Goal: Task Accomplishment & Management: Manage account settings

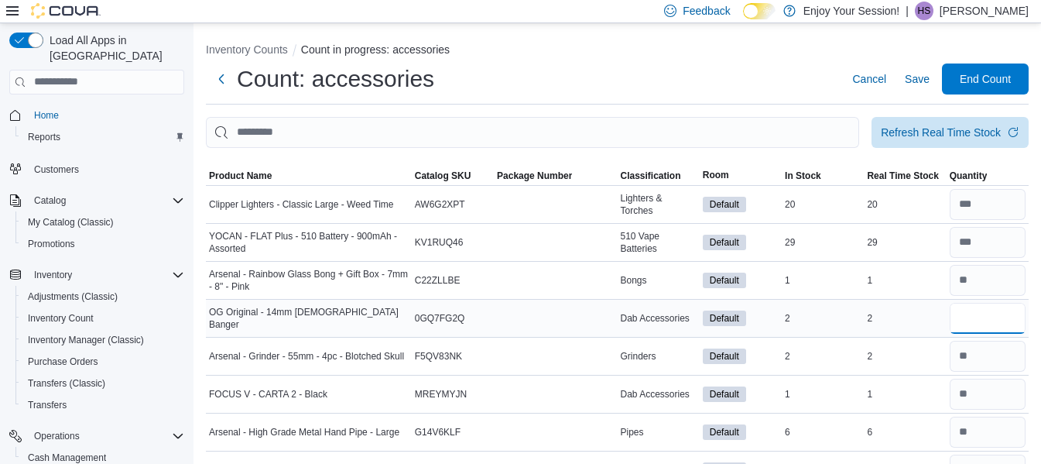
click at [991, 319] on input "number" at bounding box center [988, 318] width 76 height 31
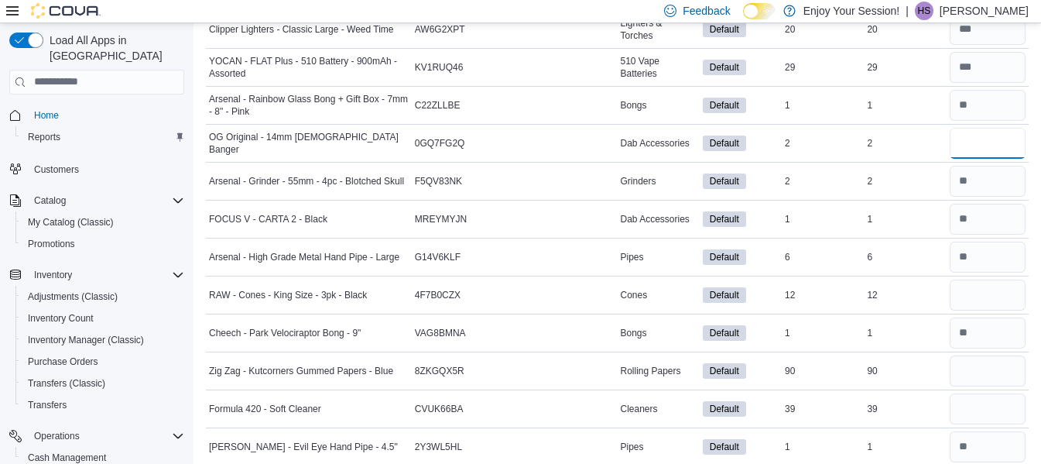
scroll to position [227, 0]
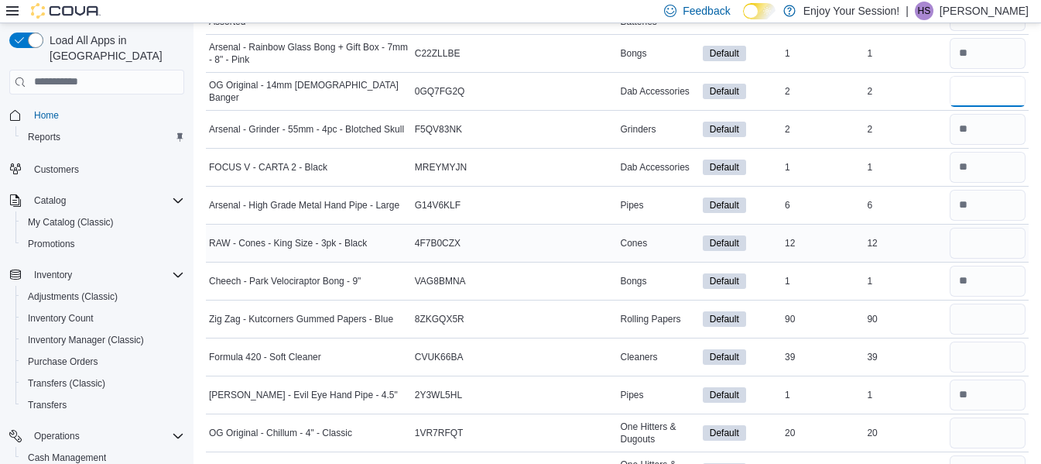
type input "*"
click at [980, 249] on input "number" at bounding box center [988, 243] width 76 height 31
type input "**"
click at [993, 321] on input "number" at bounding box center [988, 319] width 76 height 31
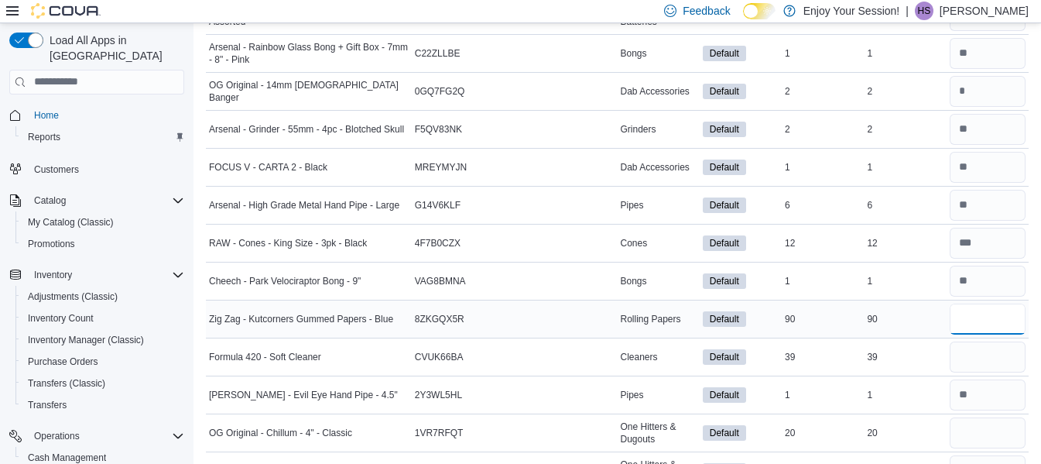
click at [993, 321] on input "number" at bounding box center [988, 319] width 76 height 31
type input "**"
click at [986, 360] on input "number" at bounding box center [988, 356] width 76 height 31
type input "**"
click at [992, 432] on input "number" at bounding box center [988, 432] width 76 height 31
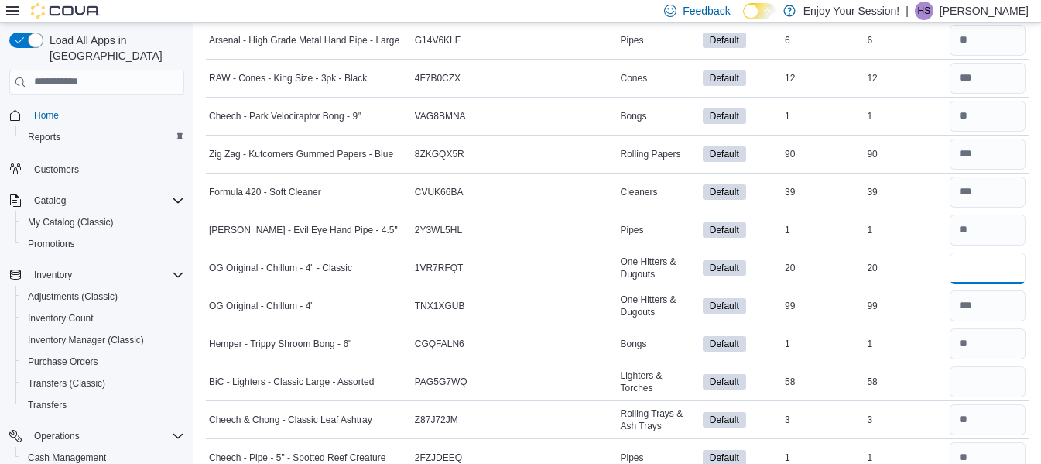
scroll to position [443, 0]
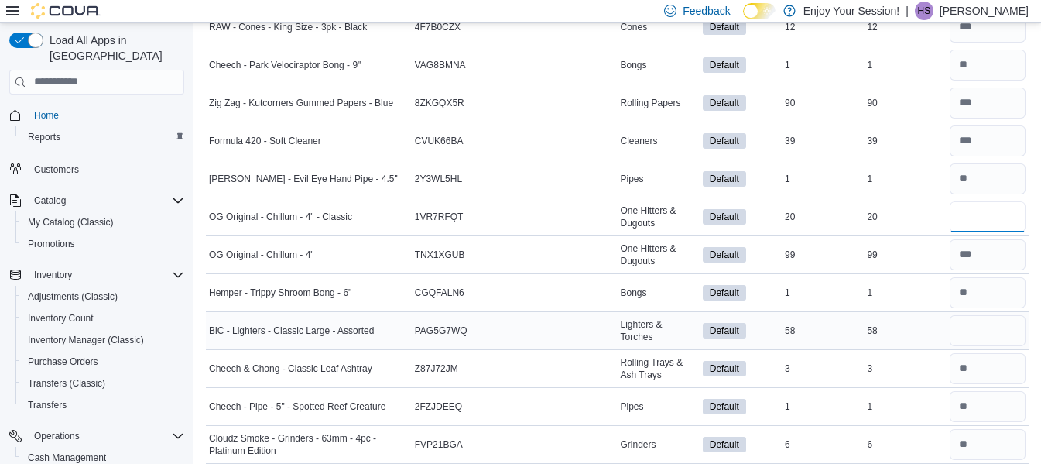
type input "**"
click at [1005, 334] on input "number" at bounding box center [988, 330] width 76 height 31
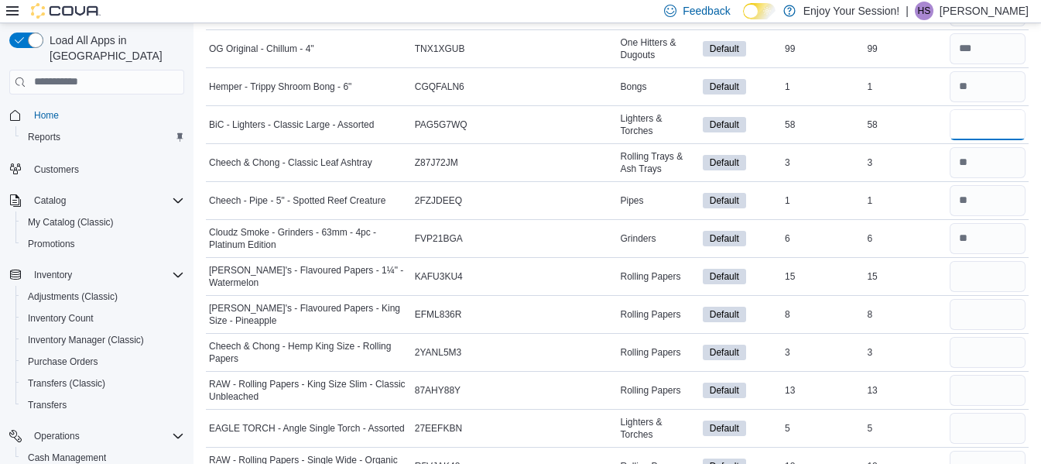
scroll to position [675, 0]
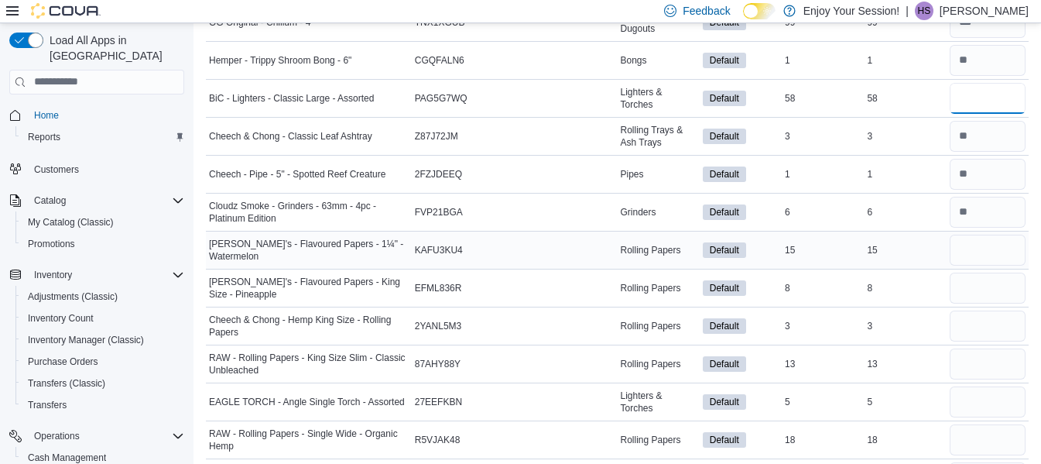
type input "**"
click at [1003, 240] on input "number" at bounding box center [988, 250] width 76 height 31
type input "**"
drag, startPoint x: 991, startPoint y: 280, endPoint x: 1003, endPoint y: 290, distance: 16.0
click at [1003, 290] on input "number" at bounding box center [988, 288] width 76 height 31
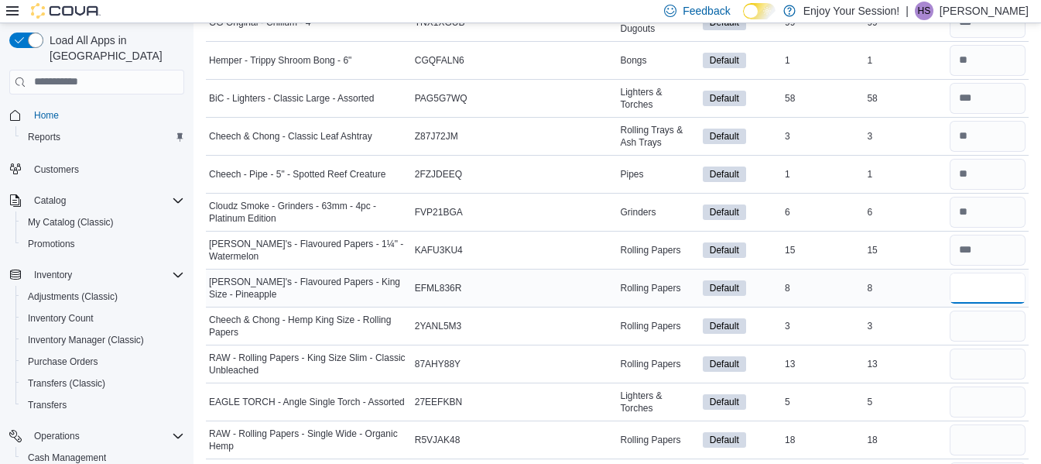
click at [1003, 290] on input "number" at bounding box center [988, 288] width 76 height 31
type input "*"
click at [1006, 324] on input "number" at bounding box center [988, 325] width 76 height 31
type input "*"
click at [990, 361] on input "number" at bounding box center [988, 363] width 76 height 31
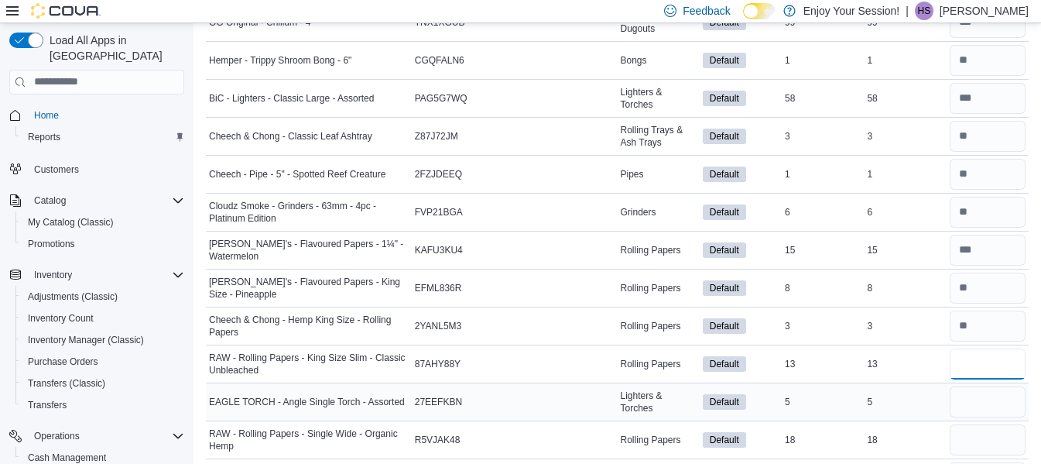
type input "**"
click at [1001, 399] on input "number" at bounding box center [988, 401] width 76 height 31
type input "*"
click at [1010, 443] on input "number" at bounding box center [988, 439] width 76 height 31
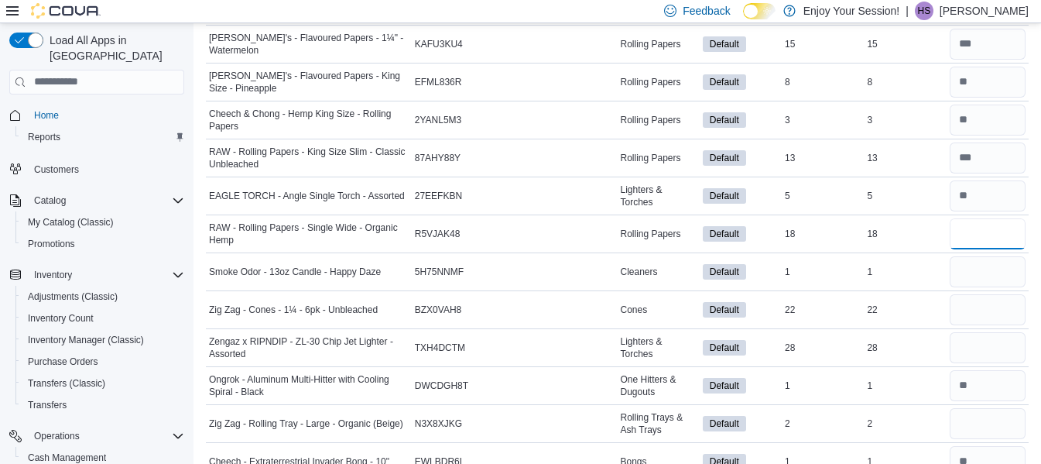
scroll to position [912, 0]
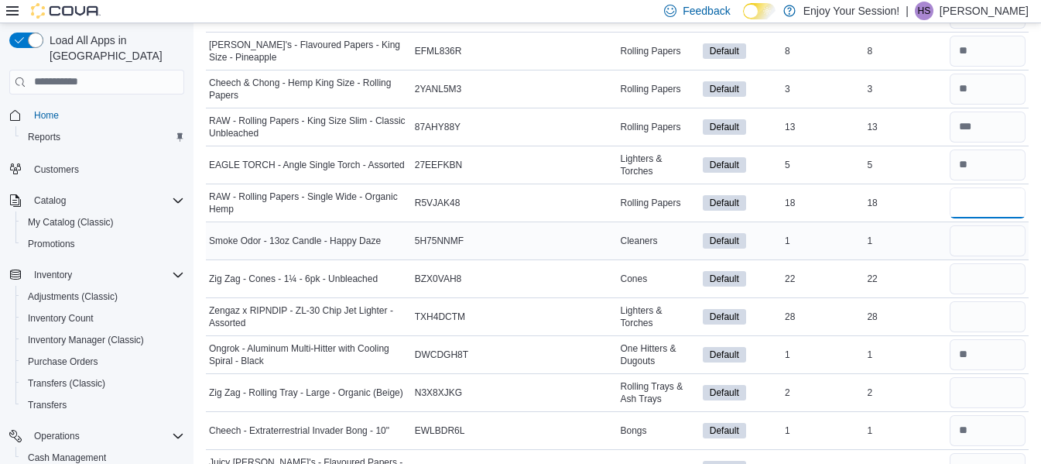
type input "**"
click at [984, 246] on input "number" at bounding box center [988, 240] width 76 height 31
type input "*"
click at [989, 276] on input "number" at bounding box center [988, 278] width 76 height 31
type input "**"
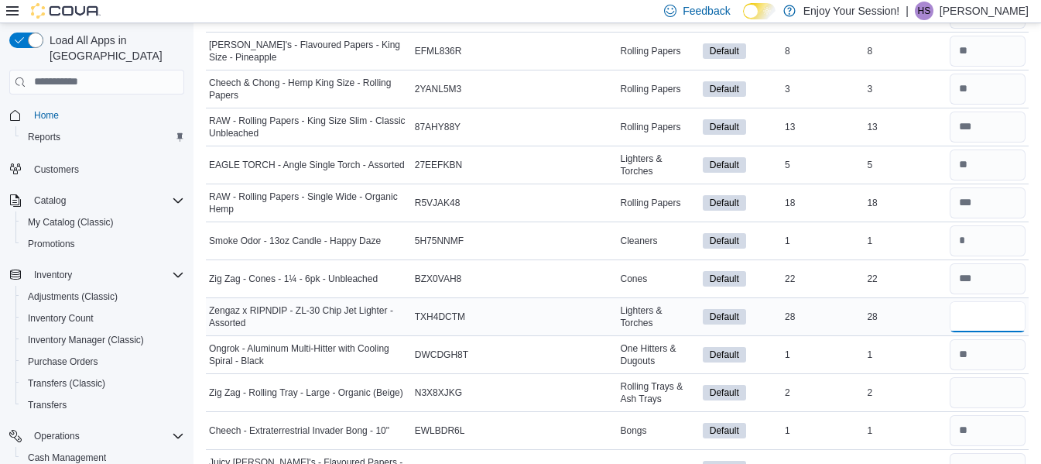
click at [982, 317] on input "number" at bounding box center [988, 316] width 76 height 31
type input "**"
click at [984, 395] on input "number" at bounding box center [988, 392] width 76 height 31
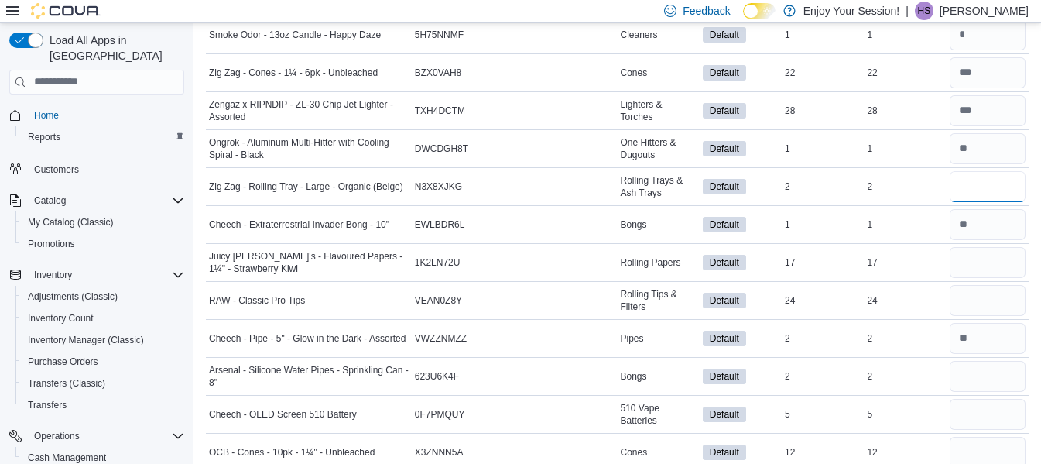
scroll to position [1160, 0]
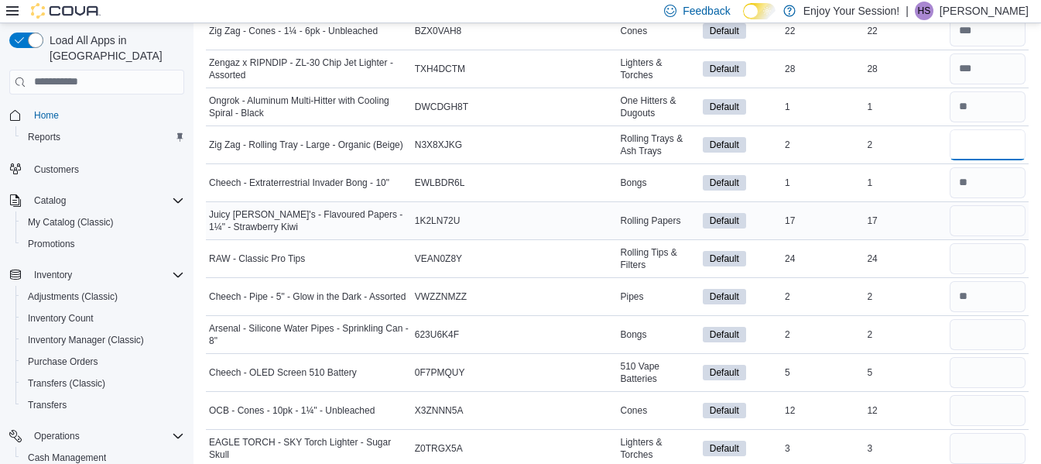
type input "*"
click at [992, 216] on input "number" at bounding box center [988, 220] width 76 height 31
type input "**"
click at [993, 254] on input "number" at bounding box center [988, 258] width 76 height 31
type input "**"
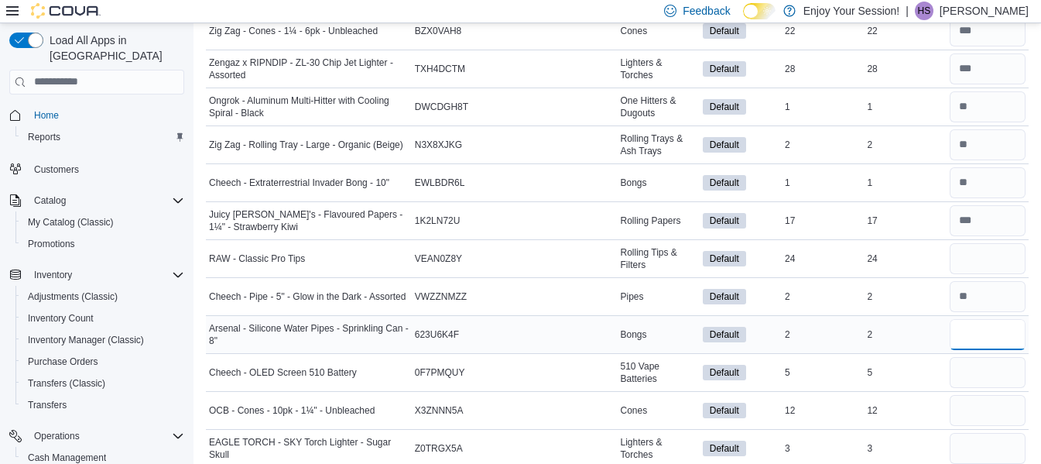
click at [1000, 341] on input "number" at bounding box center [988, 334] width 76 height 31
type input "*"
click at [996, 365] on input "number" at bounding box center [988, 372] width 76 height 31
type input "*"
click at [1001, 410] on input "number" at bounding box center [988, 410] width 76 height 31
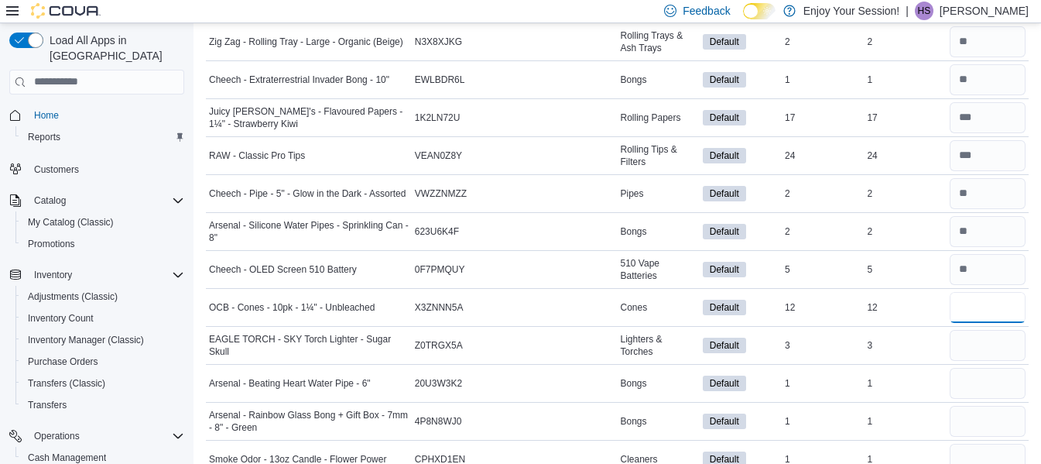
scroll to position [1294, 0]
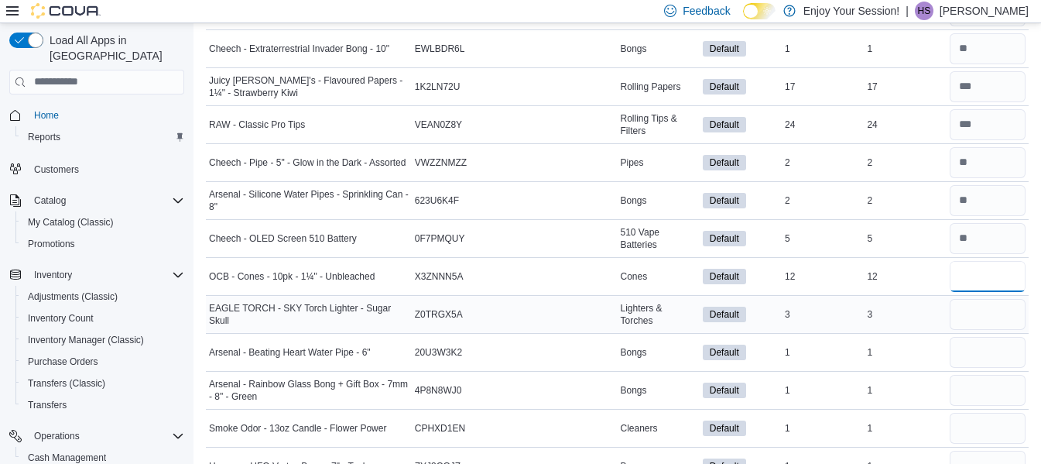
type input "**"
click at [1004, 314] on input "number" at bounding box center [988, 314] width 76 height 31
type input "*"
click at [1007, 345] on input "number" at bounding box center [988, 352] width 76 height 31
click at [1012, 196] on input "number" at bounding box center [988, 200] width 76 height 31
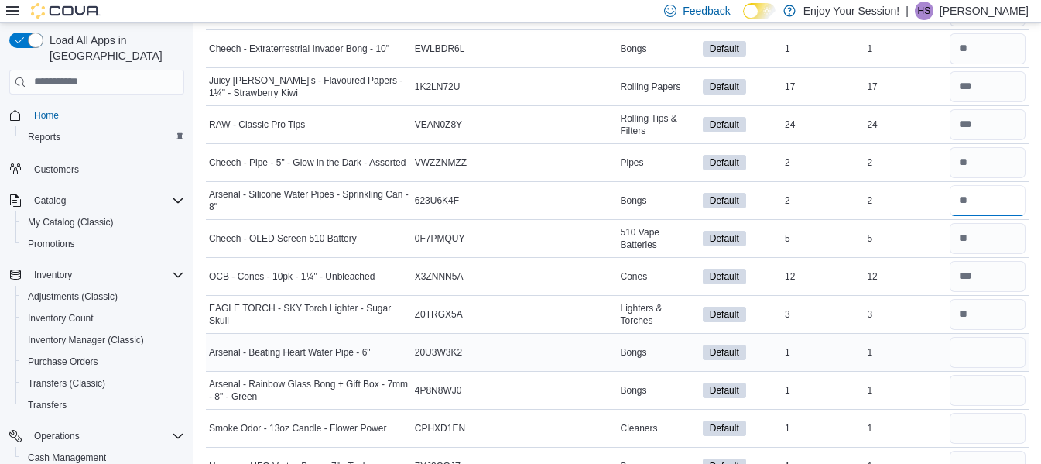
type input "*"
click at [968, 353] on input "number" at bounding box center [988, 352] width 76 height 31
type input "*"
click at [962, 393] on input "number" at bounding box center [988, 390] width 76 height 31
type input "*"
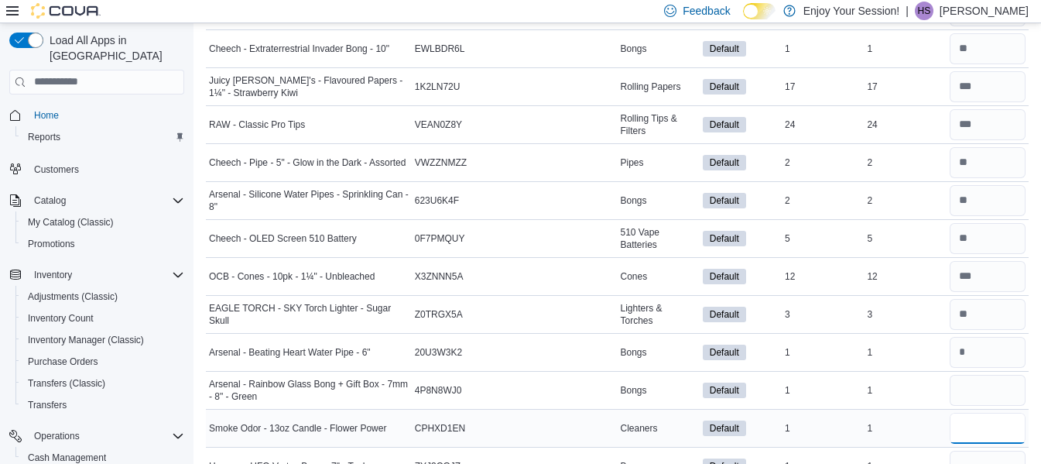
click at [990, 427] on input "number" at bounding box center [988, 428] width 76 height 31
type input "*"
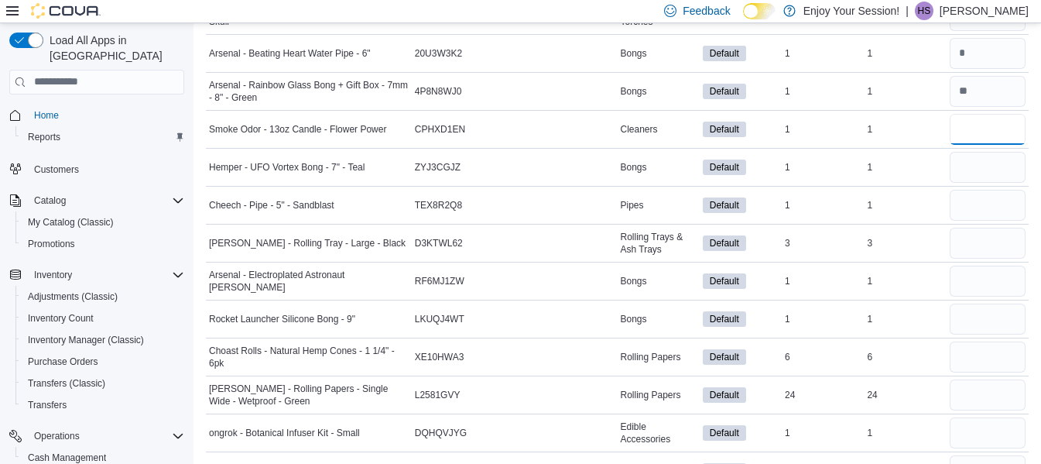
scroll to position [1604, 0]
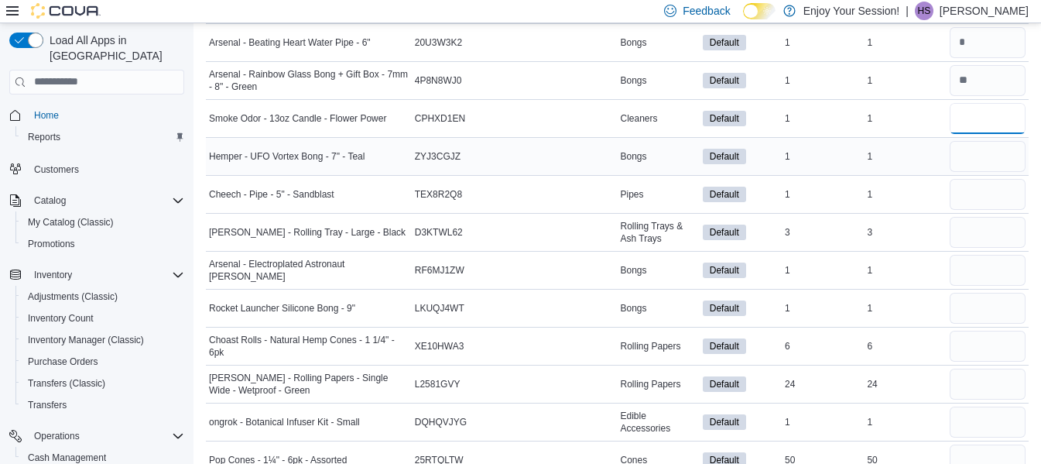
type input "*"
click at [986, 156] on input "number" at bounding box center [988, 156] width 76 height 31
type input "*"
click at [986, 194] on input "number" at bounding box center [988, 194] width 76 height 31
type input "*"
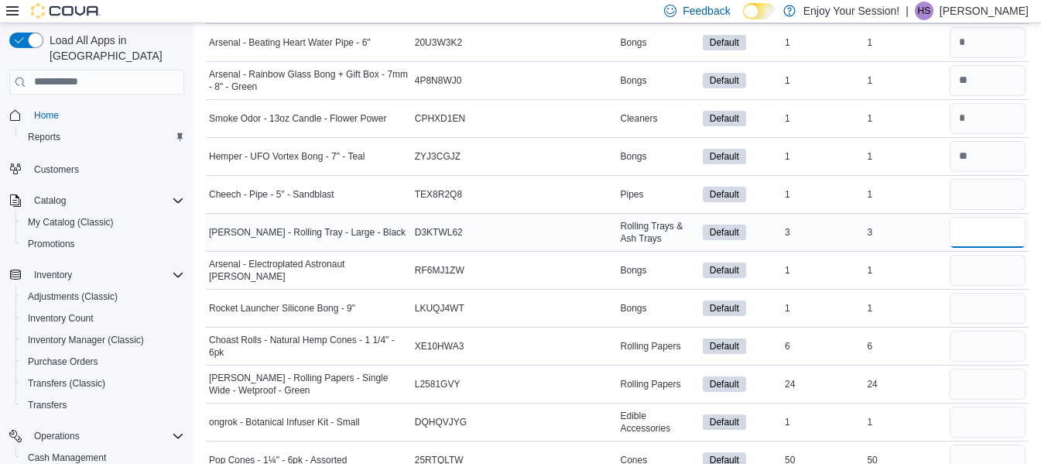
click at [994, 239] on input "number" at bounding box center [988, 232] width 76 height 31
type input "*"
click at [1015, 268] on input "number" at bounding box center [988, 270] width 76 height 31
type input "*"
click at [1003, 310] on input "number" at bounding box center [988, 308] width 76 height 31
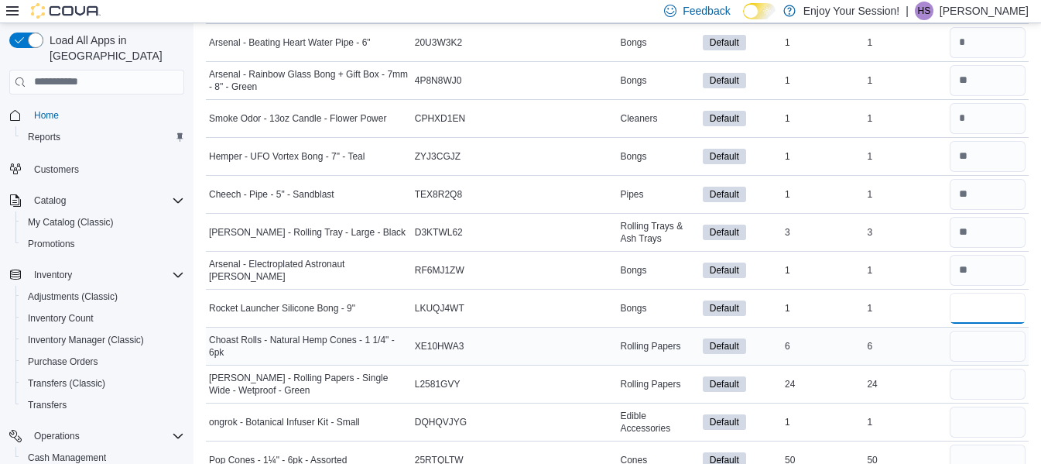
type input "*"
click at [986, 348] on input "number" at bounding box center [988, 346] width 76 height 31
type input "*"
click at [987, 395] on input "number" at bounding box center [988, 384] width 76 height 31
type input "**"
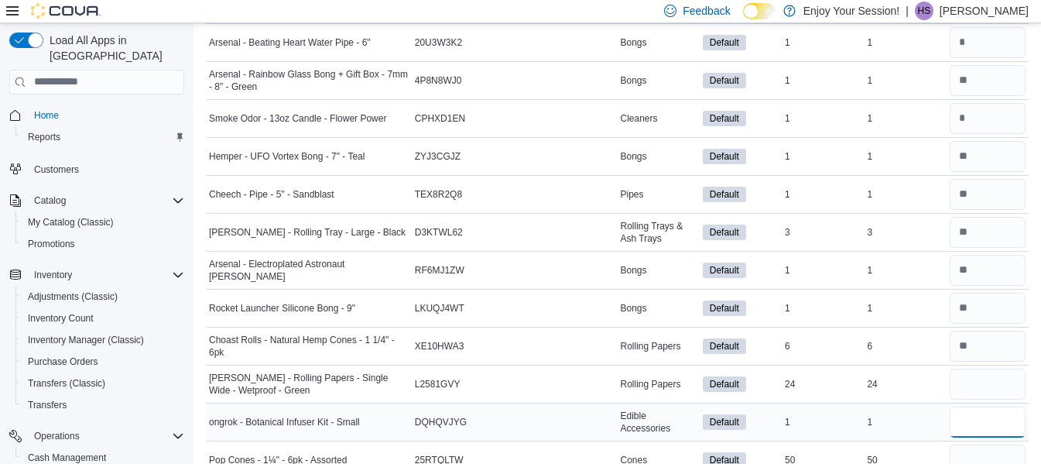
click at [969, 421] on input "number" at bounding box center [988, 422] width 76 height 31
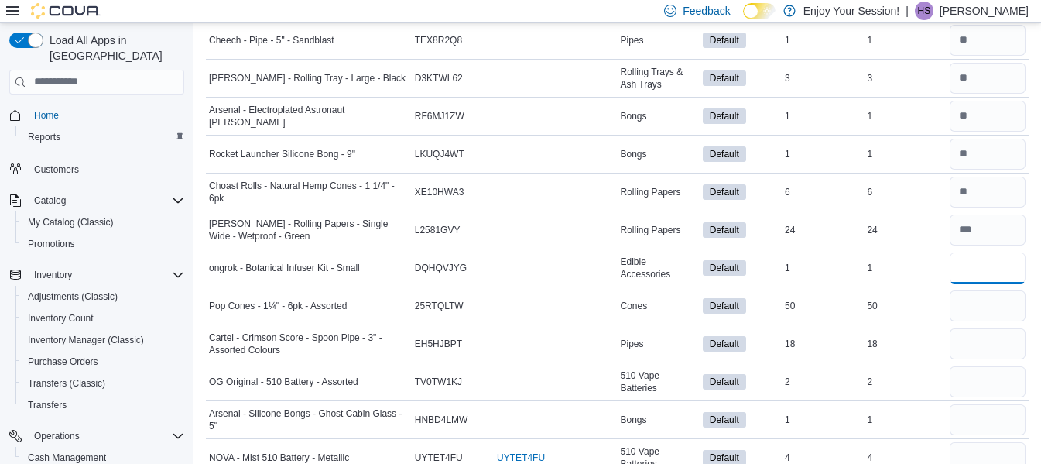
scroll to position [1820, 0]
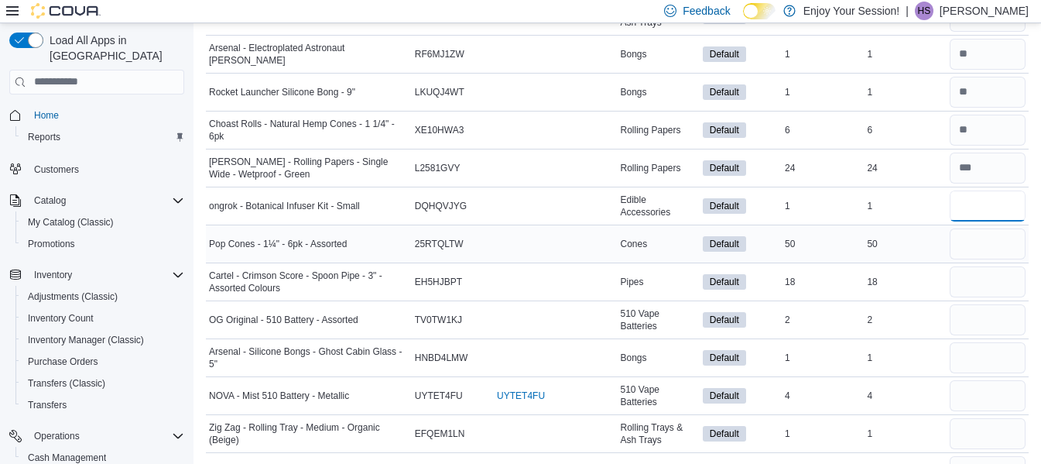
type input "*"
click at [986, 242] on input "number" at bounding box center [988, 243] width 76 height 31
type input "**"
click at [970, 283] on input "number" at bounding box center [988, 281] width 76 height 31
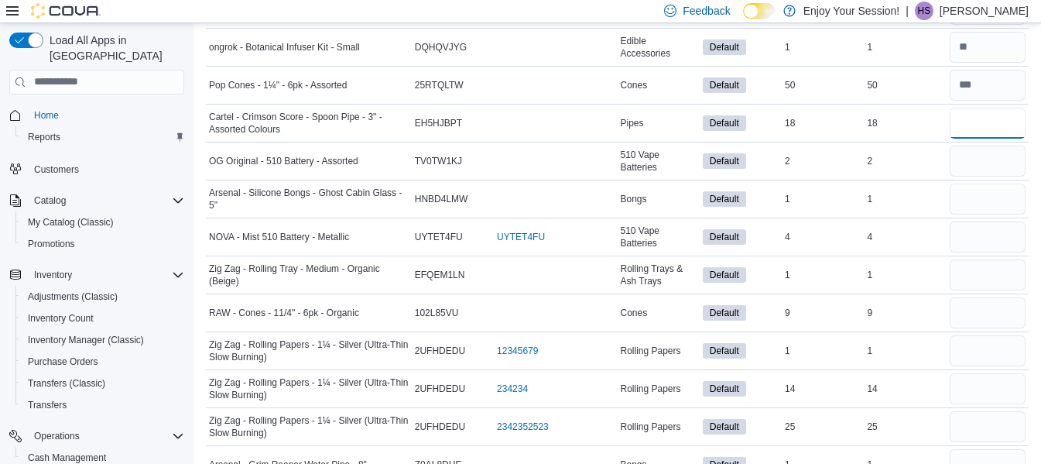
scroll to position [1995, 0]
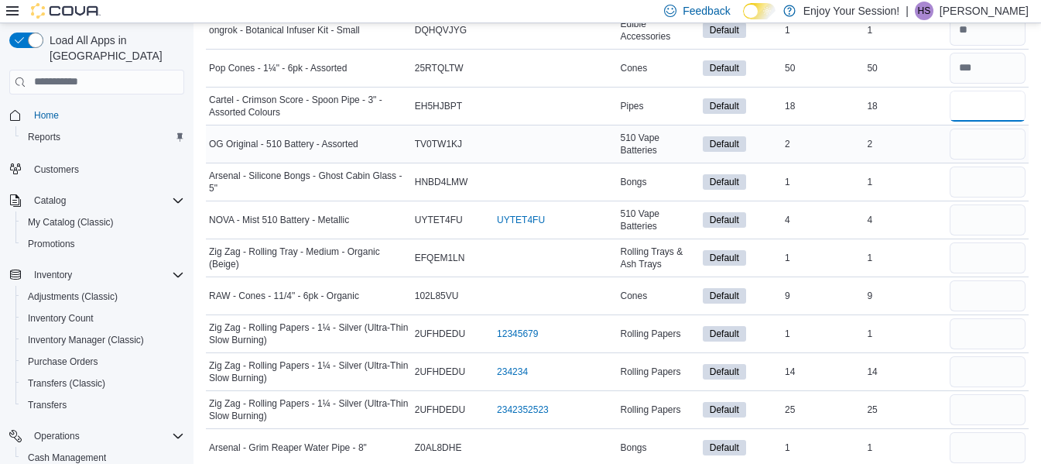
type input "**"
click at [981, 146] on input "number" at bounding box center [988, 144] width 76 height 31
type input "*"
click at [990, 179] on input "number" at bounding box center [988, 181] width 76 height 31
type input "*"
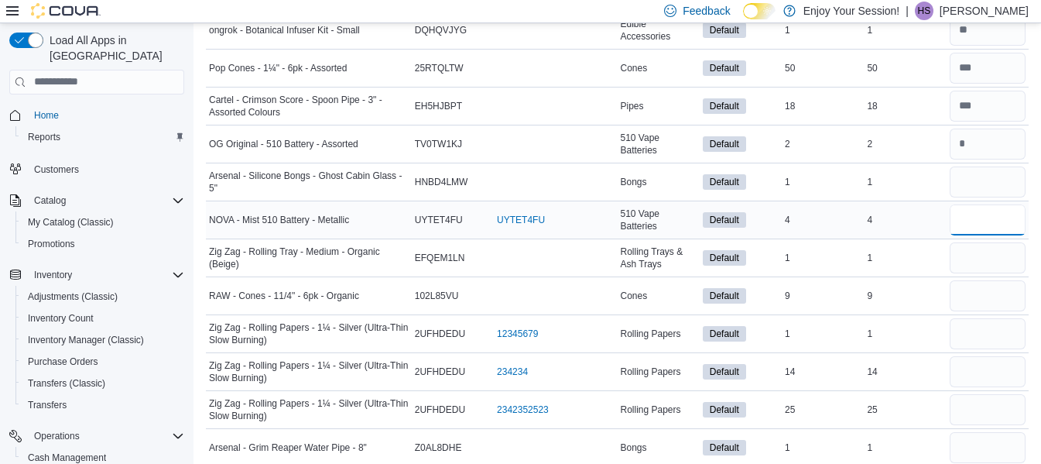
click at [981, 218] on input "number" at bounding box center [988, 219] width 76 height 31
type input "*"
click at [972, 267] on input "number" at bounding box center [988, 257] width 76 height 31
type input "*"
click at [986, 293] on input "number" at bounding box center [988, 295] width 76 height 31
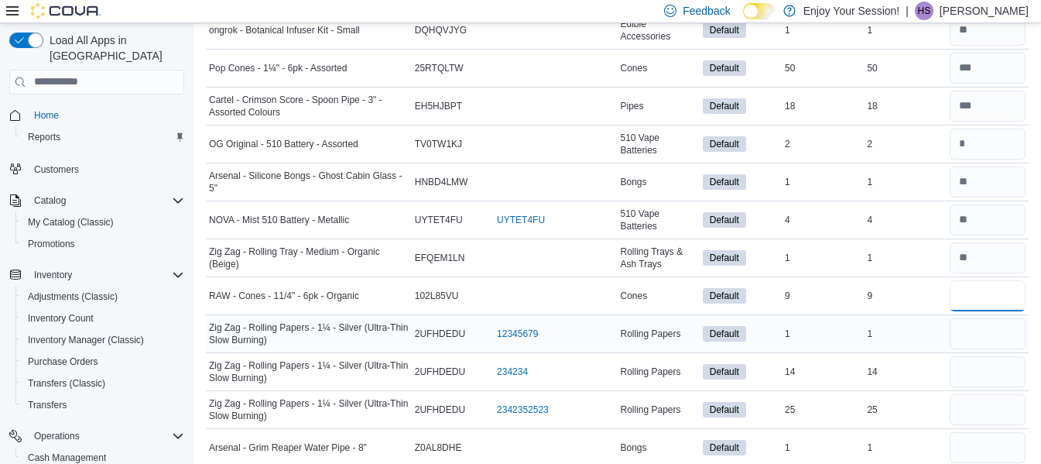
type input "*"
click at [982, 345] on input "number" at bounding box center [988, 333] width 76 height 31
type input "*"
click at [987, 381] on input "number" at bounding box center [988, 371] width 76 height 31
type input "**"
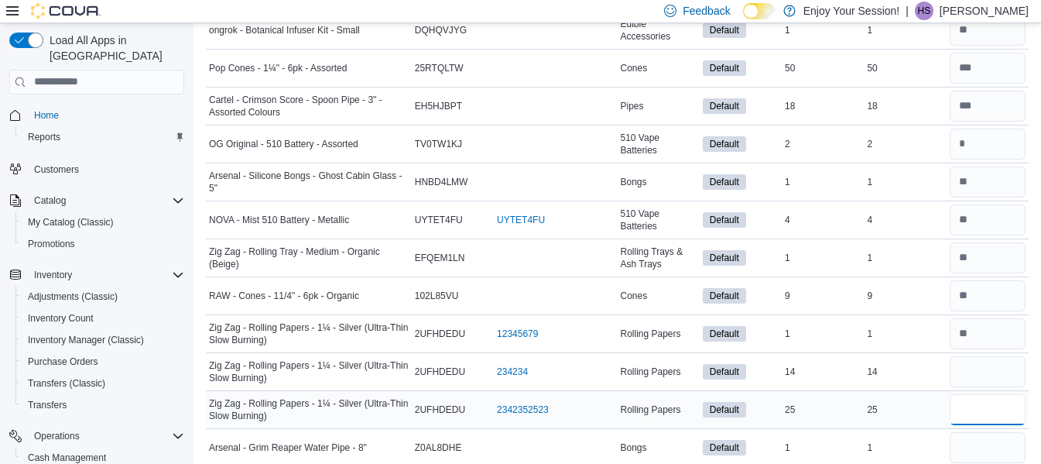
click at [983, 416] on input "number" at bounding box center [988, 409] width 76 height 31
type input "**"
click at [993, 372] on input "number" at bounding box center [988, 371] width 76 height 31
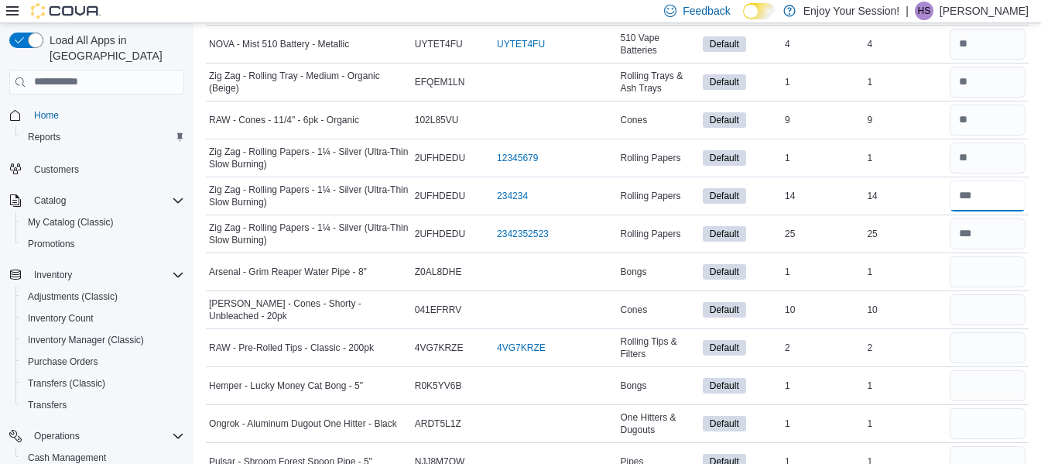
scroll to position [2233, 0]
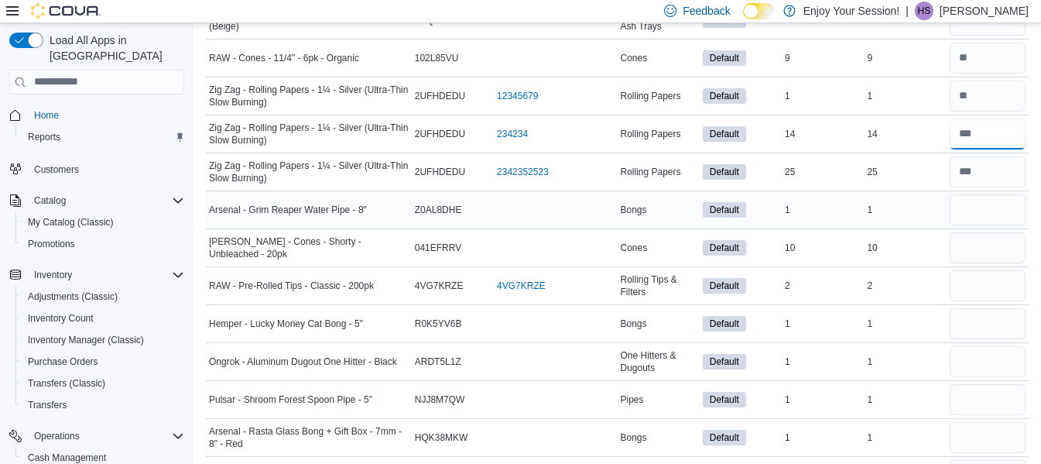
type input "**"
click at [988, 209] on input "number" at bounding box center [988, 209] width 76 height 31
type input "*"
click at [992, 243] on input "number" at bounding box center [988, 247] width 76 height 31
type input "**"
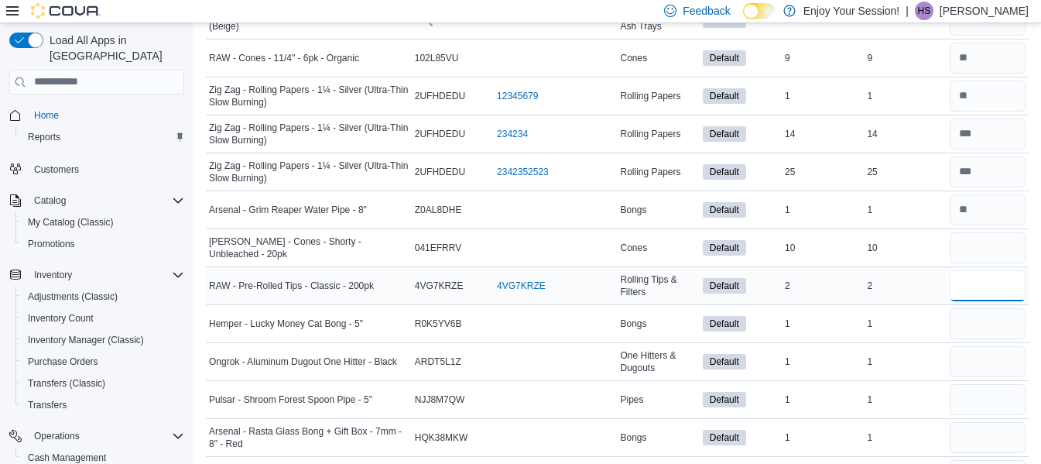
click at [993, 278] on input "number" at bounding box center [988, 285] width 76 height 31
type input "*"
click at [995, 326] on input "number" at bounding box center [988, 323] width 76 height 31
type input "*"
click at [997, 381] on div at bounding box center [988, 399] width 82 height 37
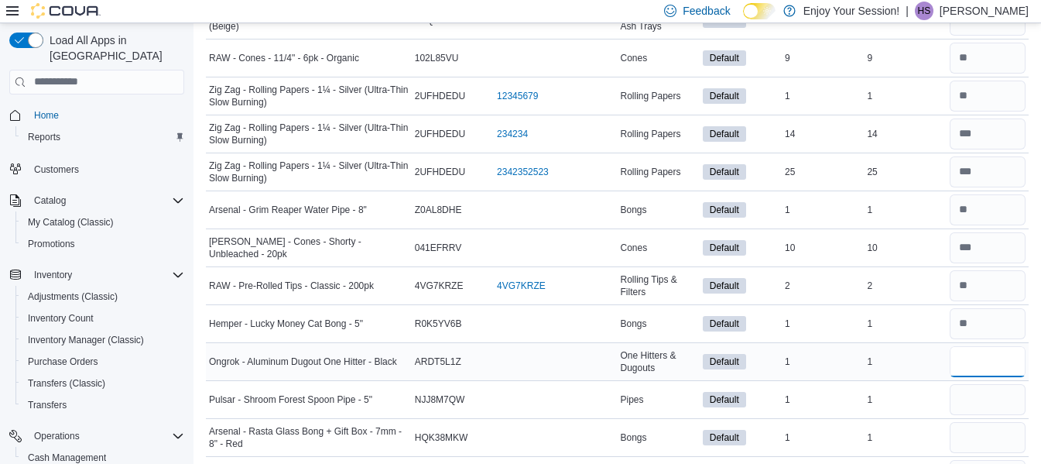
click at [997, 367] on input "number" at bounding box center [988, 361] width 76 height 31
type input "*"
click at [987, 398] on input "number" at bounding box center [988, 399] width 76 height 31
type input "*"
click at [977, 441] on input "number" at bounding box center [988, 437] width 76 height 31
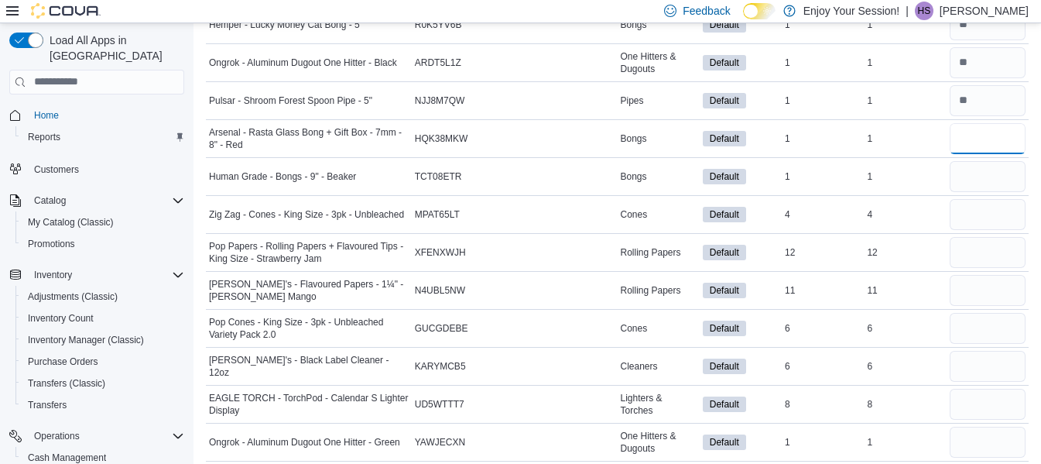
scroll to position [2563, 0]
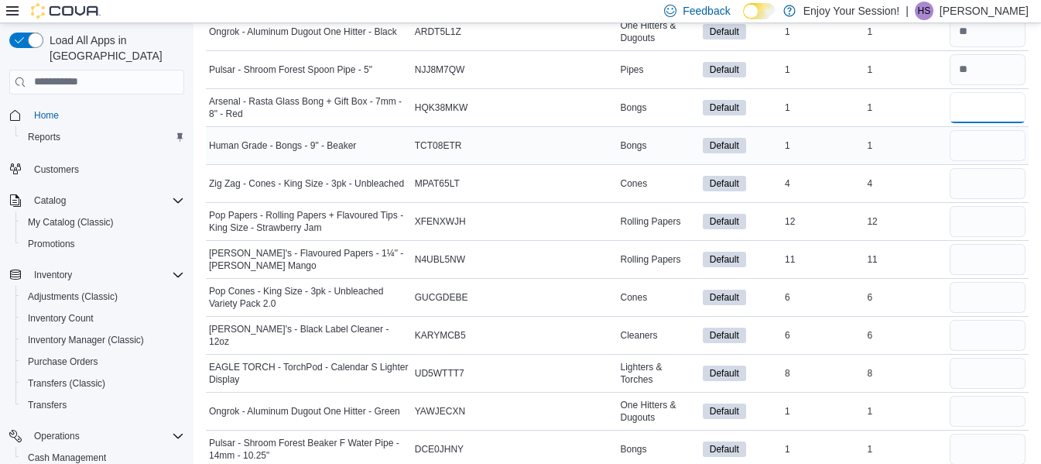
type input "*"
click at [974, 137] on input "number" at bounding box center [988, 145] width 76 height 31
type input "*"
click at [979, 180] on input "number" at bounding box center [988, 183] width 76 height 31
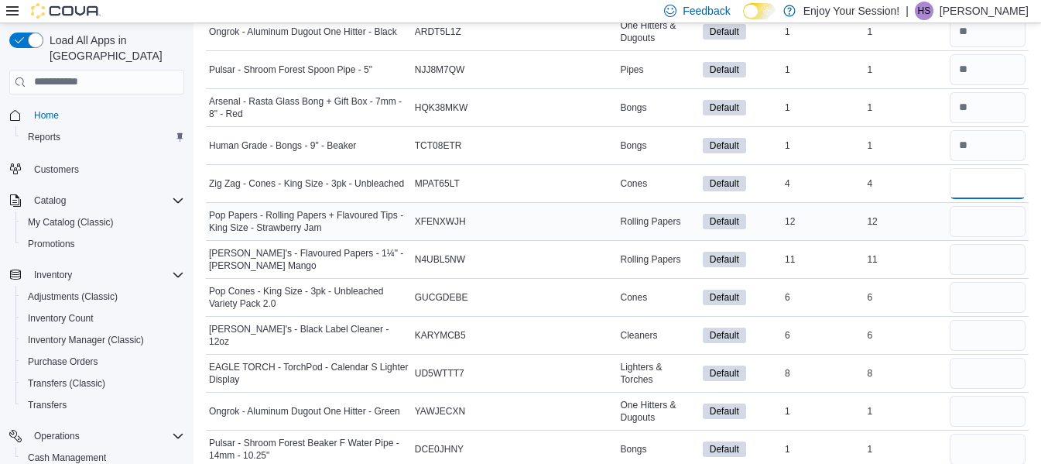
type input "*"
click at [996, 220] on input "number" at bounding box center [988, 221] width 76 height 31
type input "**"
click at [997, 260] on input "number" at bounding box center [988, 259] width 76 height 31
type input "**"
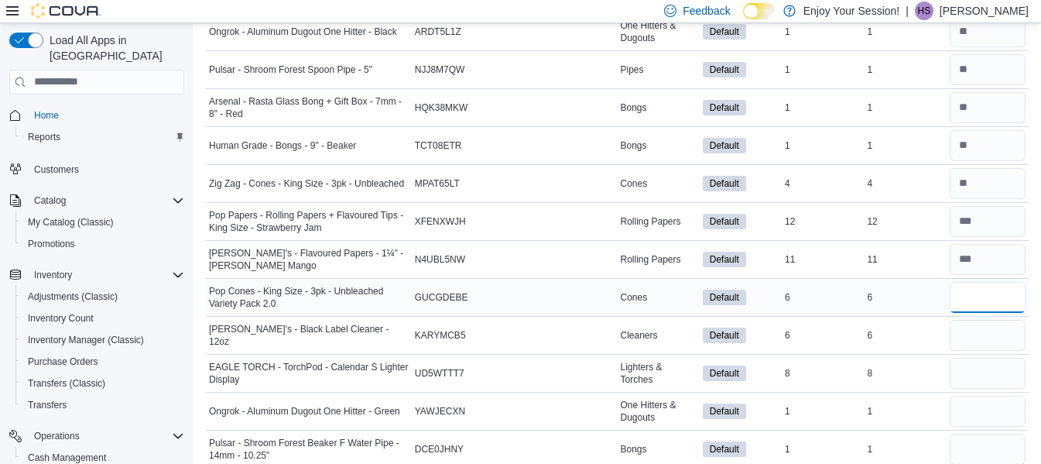
click at [994, 294] on input "number" at bounding box center [988, 297] width 76 height 31
type input "*"
click at [986, 340] on input "number" at bounding box center [988, 335] width 76 height 31
type input "*"
click at [983, 377] on input "number" at bounding box center [988, 373] width 76 height 31
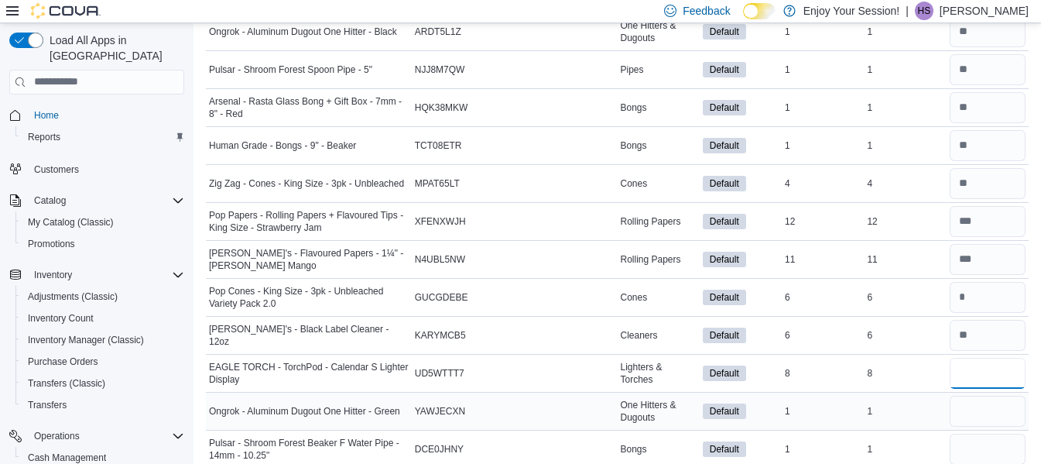
type input "*"
click at [986, 411] on input "number" at bounding box center [988, 411] width 76 height 31
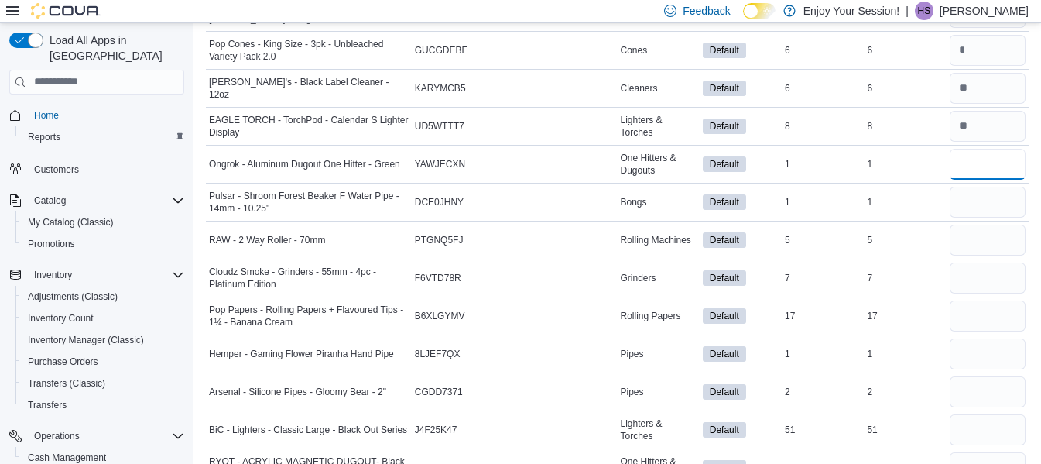
scroll to position [2841, 0]
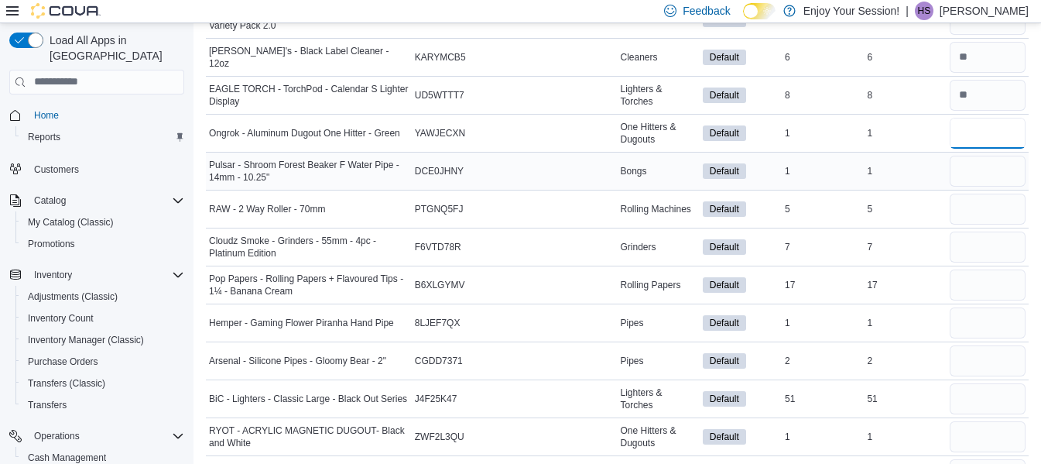
type input "*"
click at [1007, 174] on input "number" at bounding box center [988, 171] width 76 height 31
type input "*"
click at [993, 206] on input "number" at bounding box center [988, 209] width 76 height 31
type input "*"
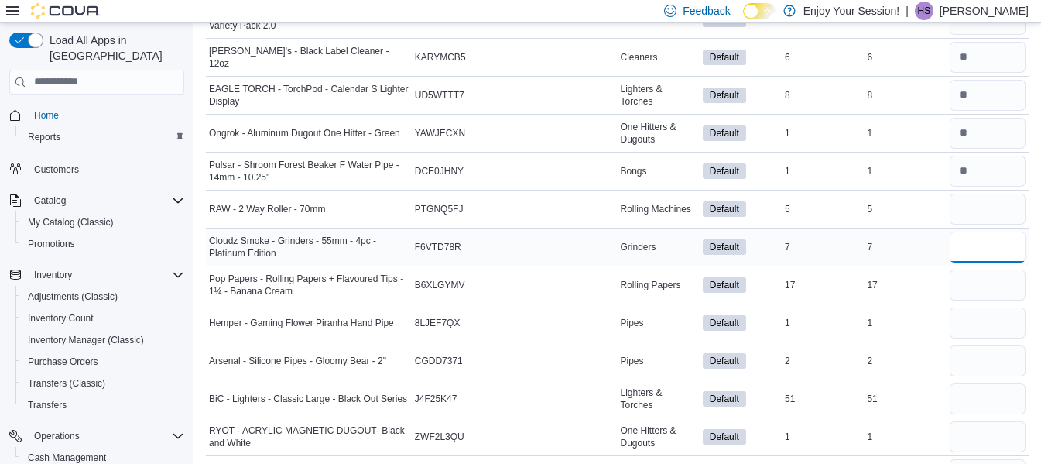
click at [999, 249] on input "number" at bounding box center [988, 247] width 76 height 31
type input "*"
click at [988, 290] on input "number" at bounding box center [988, 284] width 76 height 31
type input "**"
click at [992, 331] on input "number" at bounding box center [988, 322] width 76 height 31
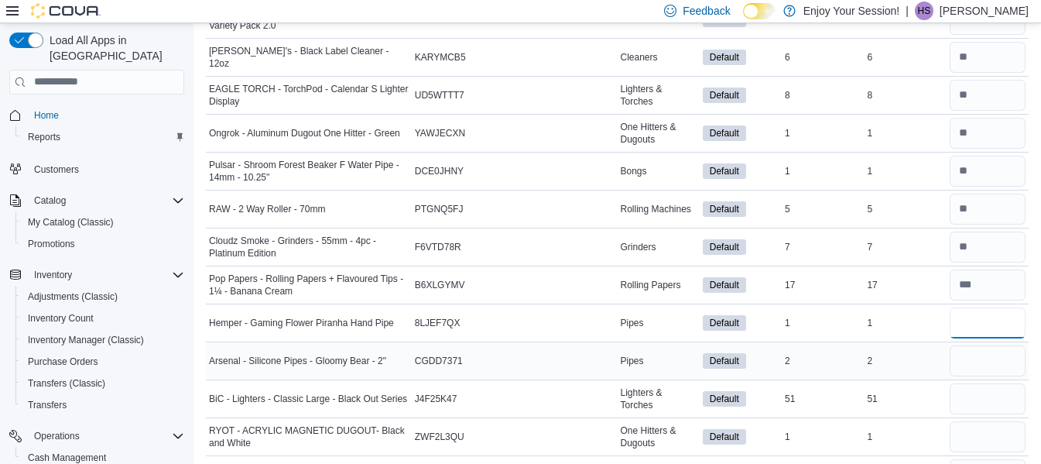
type input "*"
click at [990, 371] on input "number" at bounding box center [988, 360] width 76 height 31
type input "*"
click at [994, 400] on input "number" at bounding box center [988, 398] width 76 height 31
type input "**"
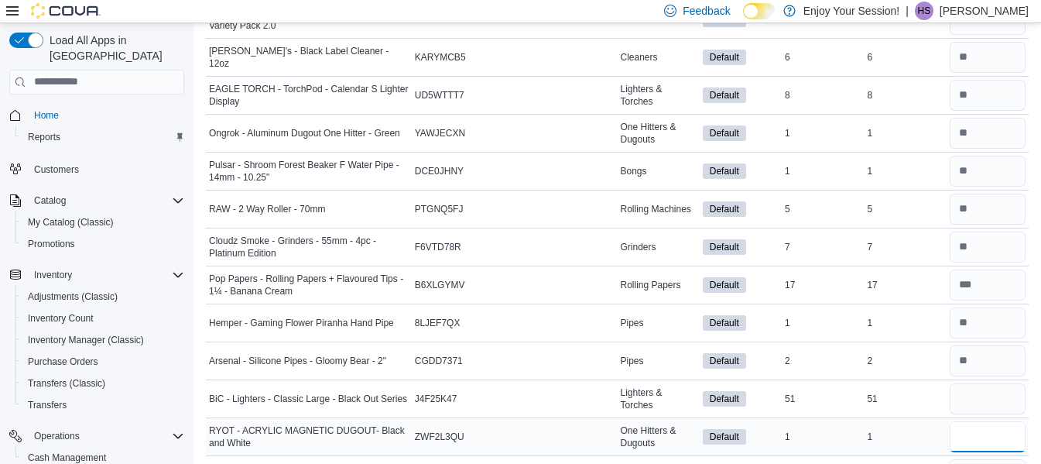
click at [1012, 438] on input "number" at bounding box center [988, 436] width 76 height 31
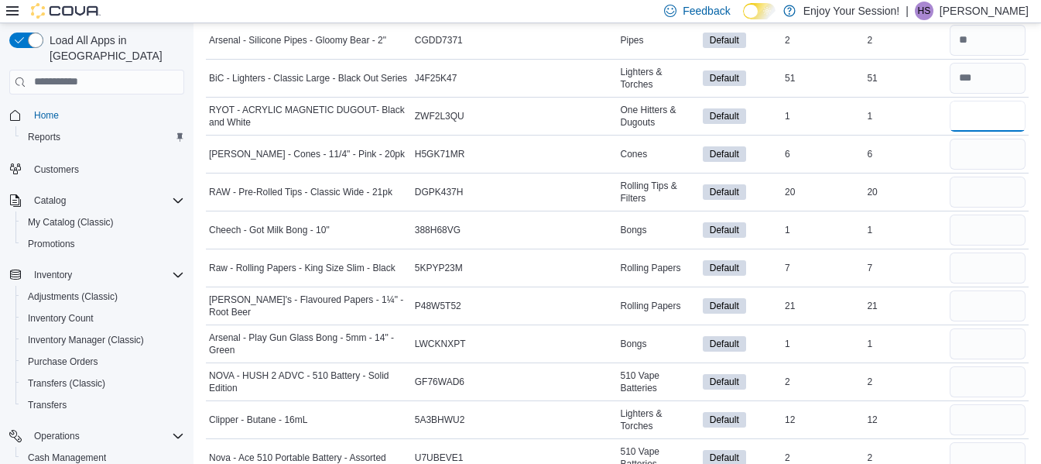
scroll to position [3233, 0]
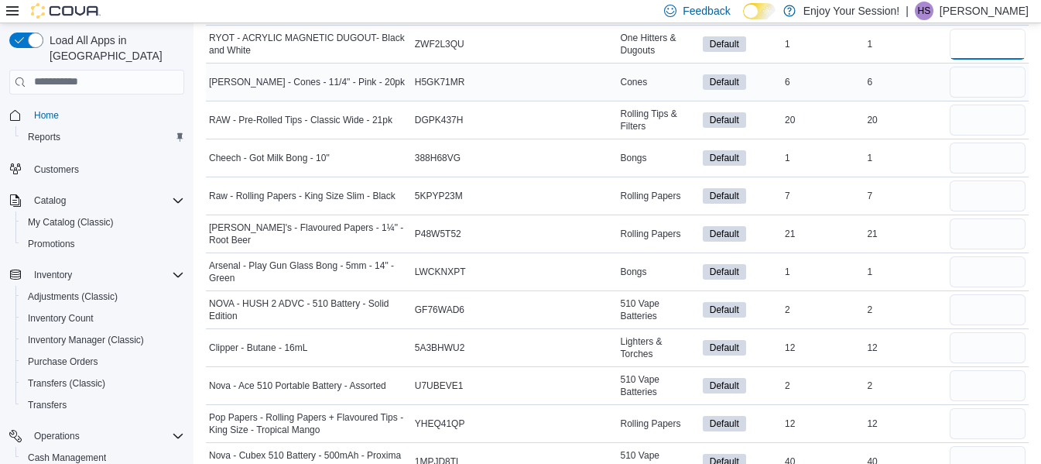
type input "*"
click at [977, 74] on input "number" at bounding box center [988, 82] width 76 height 31
type input "*"
click at [969, 110] on input "number" at bounding box center [988, 120] width 76 height 31
type input "**"
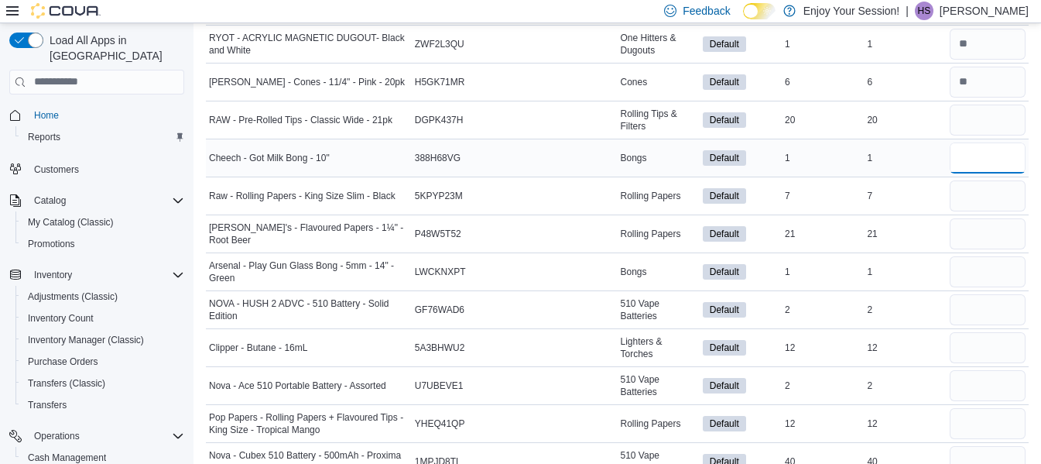
click at [1002, 163] on input "number" at bounding box center [988, 157] width 76 height 31
type input "*"
click at [970, 190] on input "number" at bounding box center [988, 195] width 76 height 31
type input "*"
click at [981, 235] on input "number" at bounding box center [988, 233] width 76 height 31
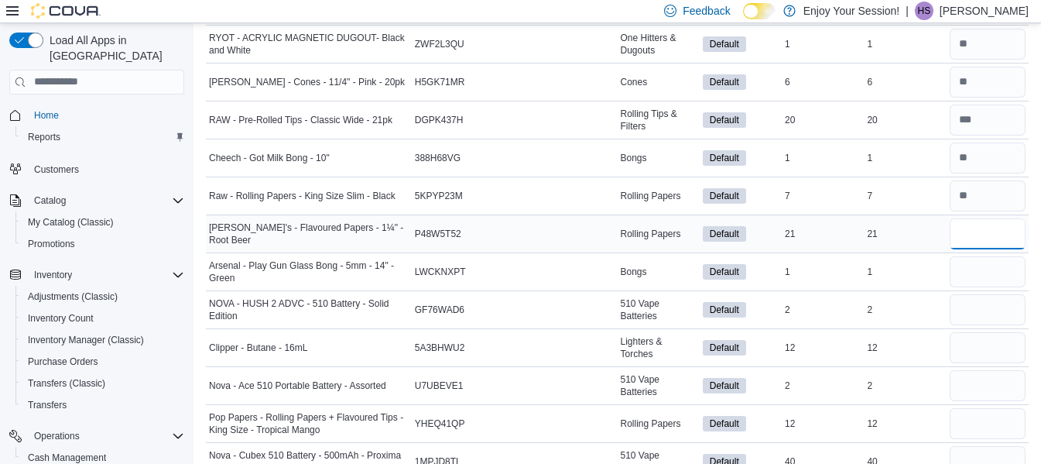
click at [981, 235] on input "number" at bounding box center [988, 233] width 76 height 31
type input "**"
click at [980, 273] on input "number" at bounding box center [988, 271] width 76 height 31
type input "*"
click at [986, 306] on input "number" at bounding box center [988, 309] width 76 height 31
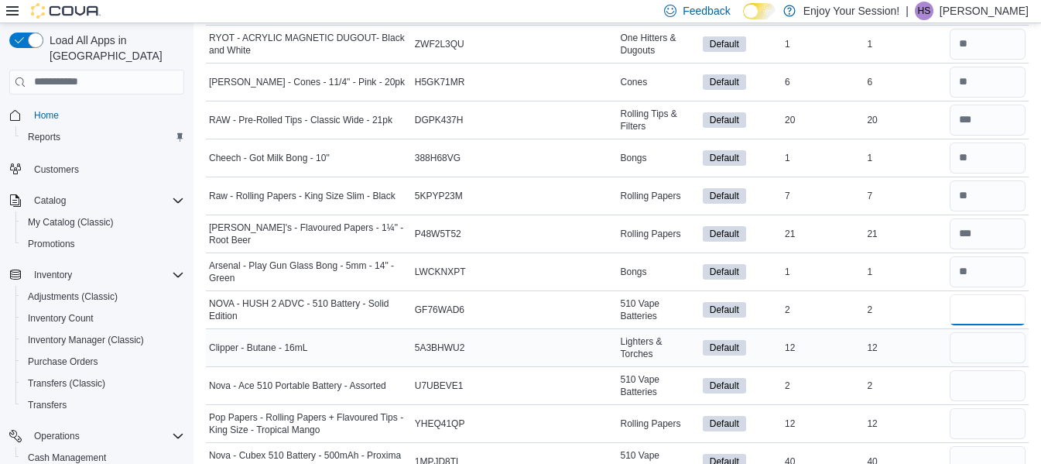
type input "*"
click at [984, 363] on div at bounding box center [988, 347] width 82 height 37
click at [989, 352] on input "number" at bounding box center [988, 347] width 76 height 31
type input "**"
click at [981, 387] on input "number" at bounding box center [988, 385] width 76 height 31
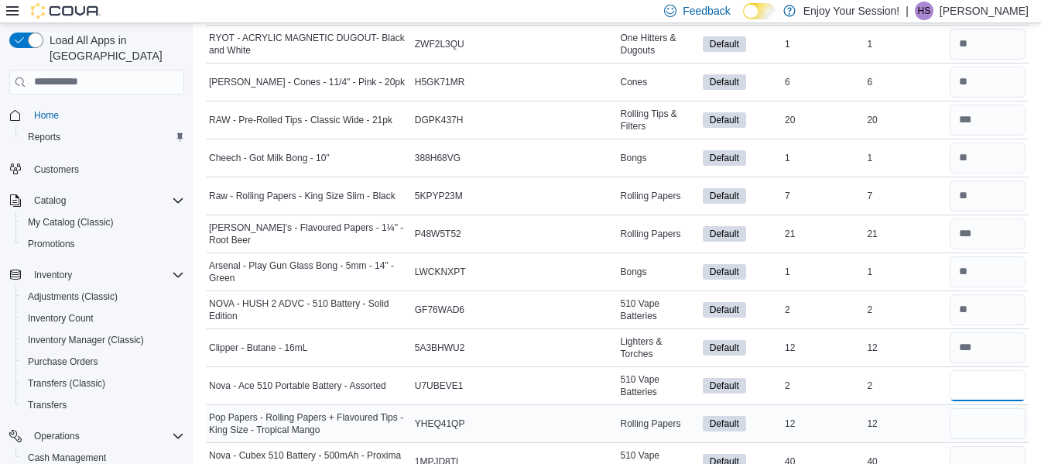
type input "*"
click at [1003, 420] on input "number" at bounding box center [988, 423] width 76 height 31
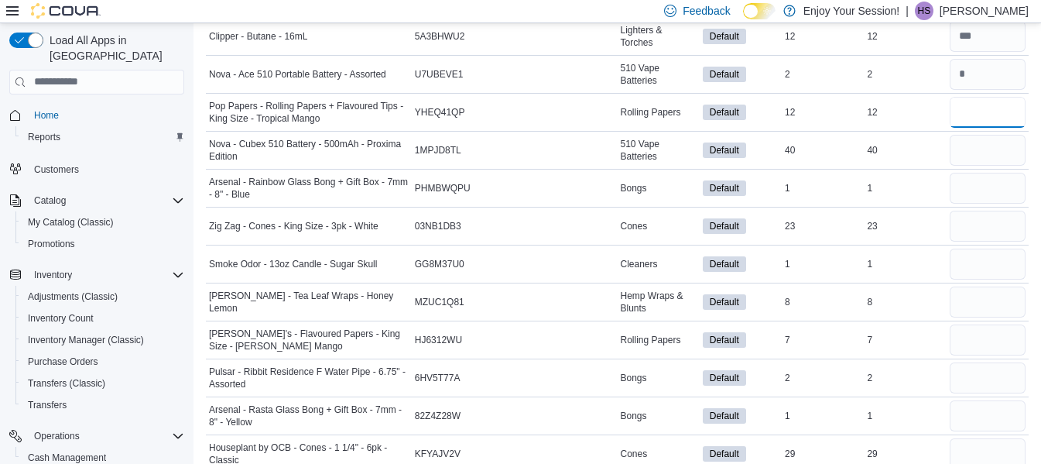
scroll to position [3518, 0]
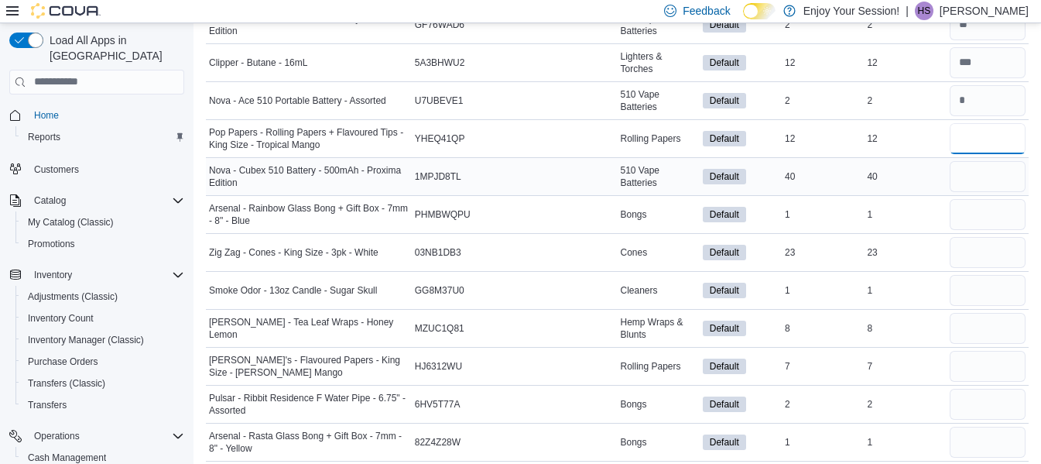
type input "**"
click at [1007, 185] on input "number" at bounding box center [988, 176] width 76 height 31
type input "**"
click at [983, 201] on input "number" at bounding box center [988, 214] width 76 height 31
type input "*"
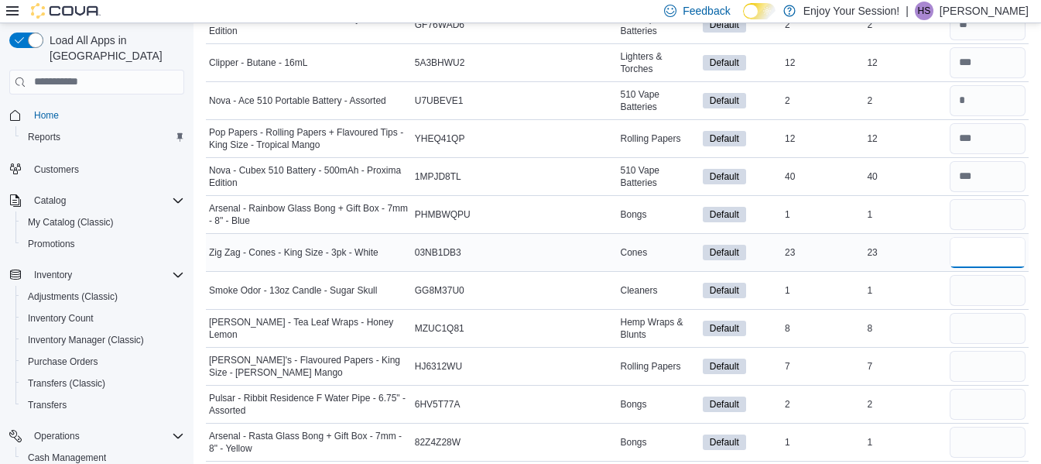
click at [987, 254] on input "number" at bounding box center [988, 252] width 76 height 31
type input "**"
click at [990, 291] on input "number" at bounding box center [988, 290] width 76 height 31
type input "*"
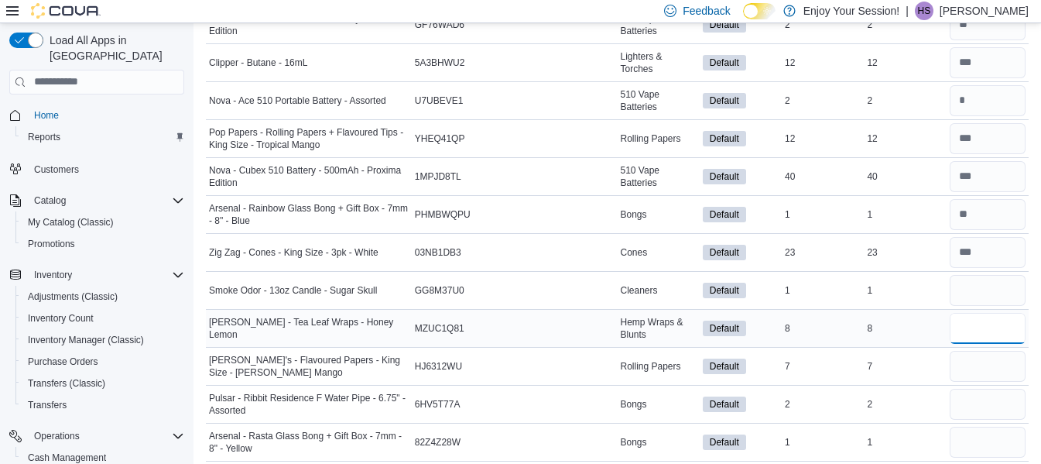
click at [982, 332] on input "number" at bounding box center [988, 328] width 76 height 31
type input "*"
click at [983, 372] on input "number" at bounding box center [988, 366] width 76 height 31
type input "*"
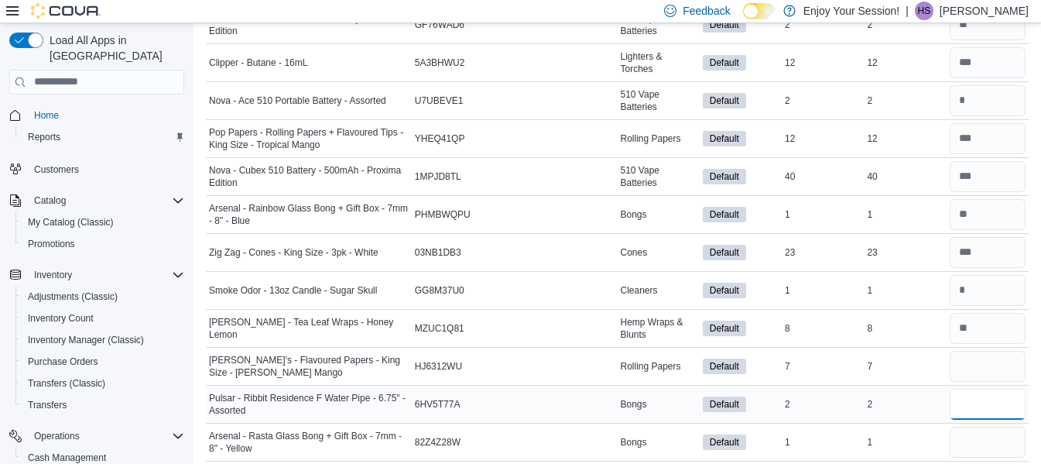
click at [975, 410] on input "number" at bounding box center [988, 404] width 76 height 31
type input "*"
click at [999, 447] on input "number" at bounding box center [988, 442] width 76 height 31
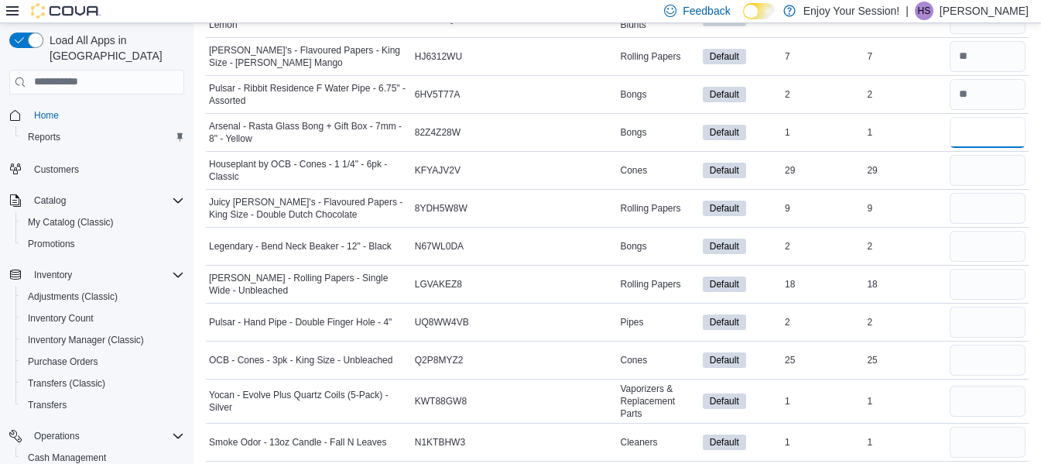
scroll to position [3848, 0]
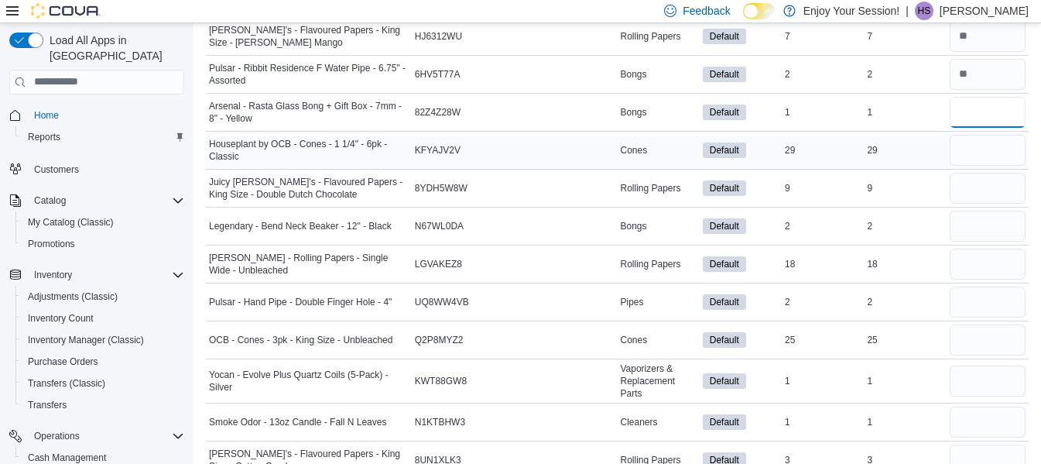
type input "*"
click at [976, 146] on input "number" at bounding box center [988, 150] width 76 height 31
type input "**"
click at [981, 195] on input "number" at bounding box center [988, 188] width 76 height 31
type input "*"
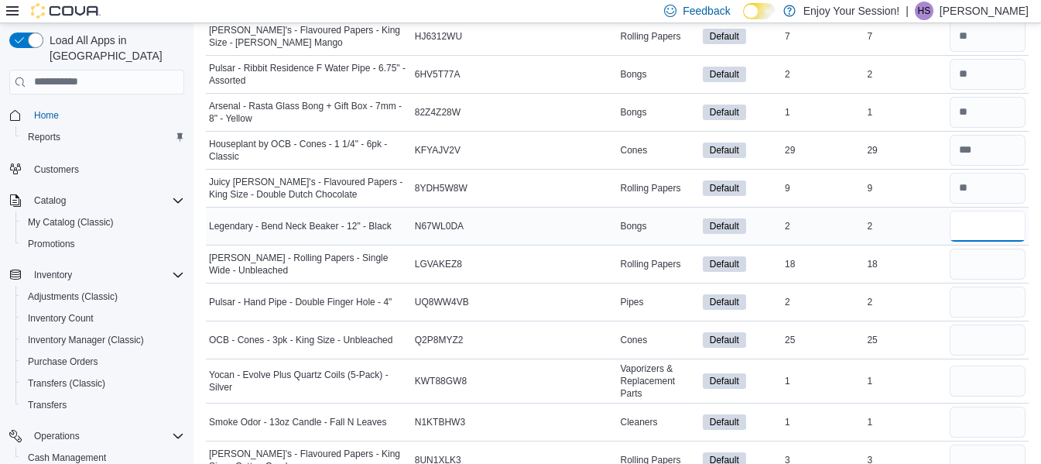
click at [982, 220] on input "number" at bounding box center [988, 226] width 76 height 31
type input "*"
click at [973, 269] on input "number" at bounding box center [988, 264] width 76 height 31
type input "**"
click at [969, 315] on input "number" at bounding box center [988, 301] width 76 height 31
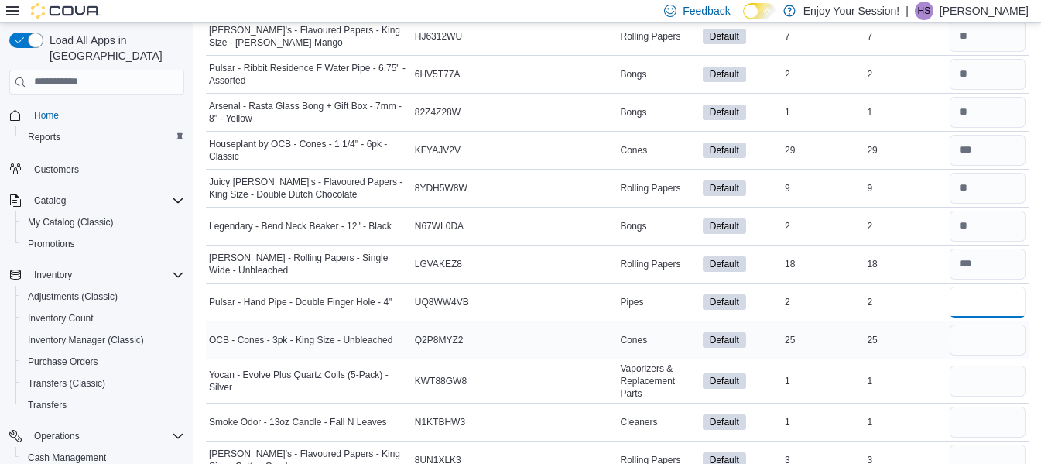
type input "*"
click at [1013, 337] on input "number" at bounding box center [988, 339] width 76 height 31
type input "**"
click at [963, 383] on input "number" at bounding box center [988, 380] width 76 height 31
type input "*"
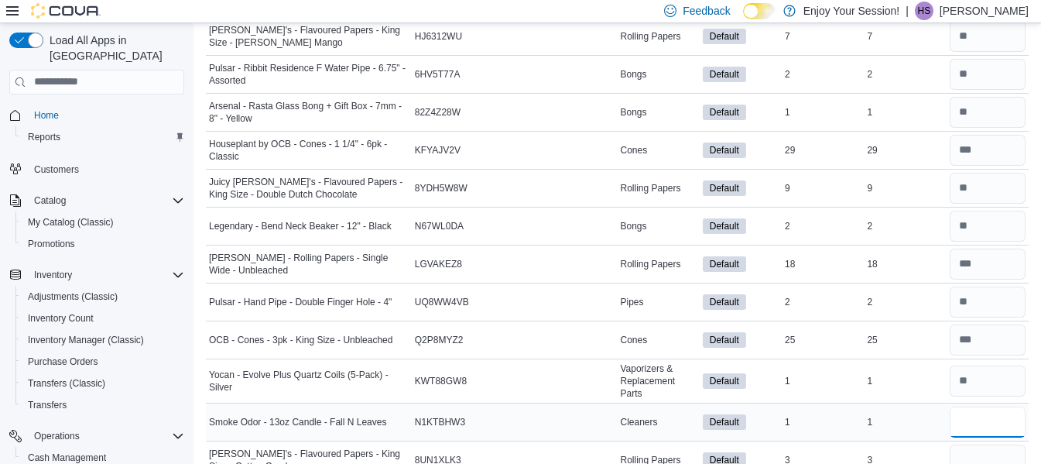
click at [983, 424] on input "number" at bounding box center [988, 422] width 76 height 31
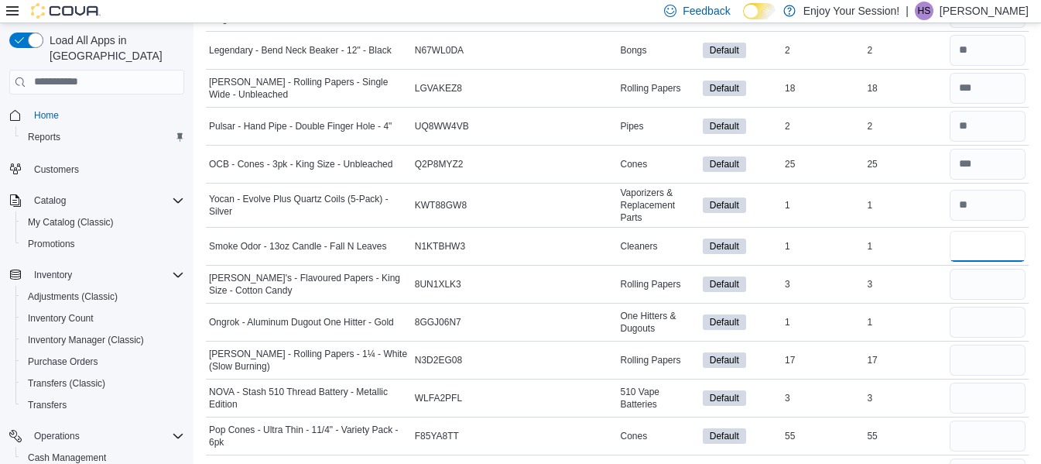
scroll to position [4148, 0]
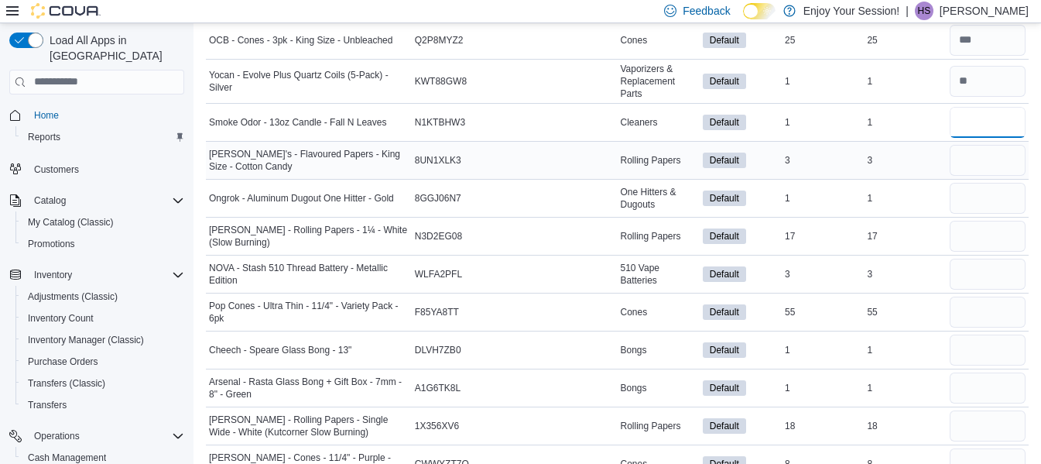
type input "*"
click at [983, 160] on input "number" at bounding box center [988, 160] width 76 height 31
type input "*"
click at [1003, 187] on input "number" at bounding box center [988, 198] width 76 height 31
type input "*"
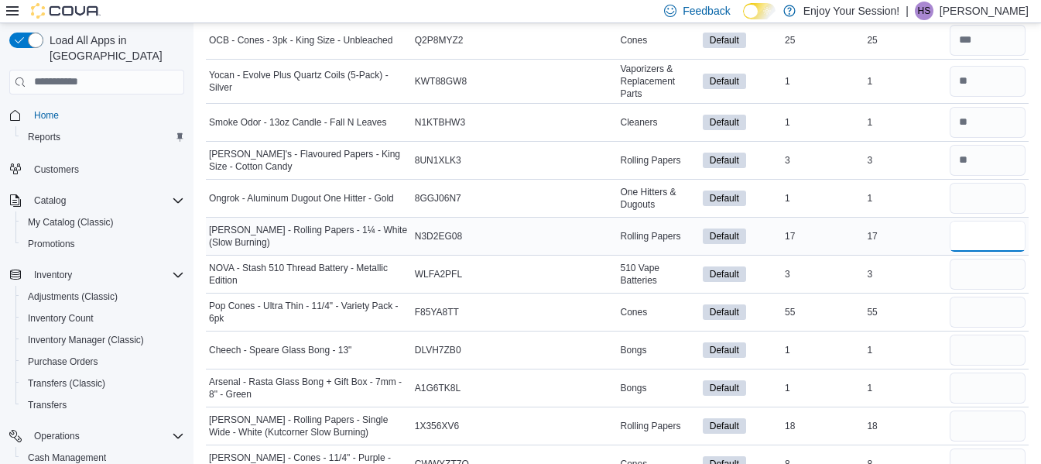
click at [982, 242] on input "number" at bounding box center [988, 236] width 76 height 31
type input "**"
click at [991, 276] on input "number" at bounding box center [988, 274] width 76 height 31
type input "*"
click at [983, 314] on input "number" at bounding box center [988, 312] width 76 height 31
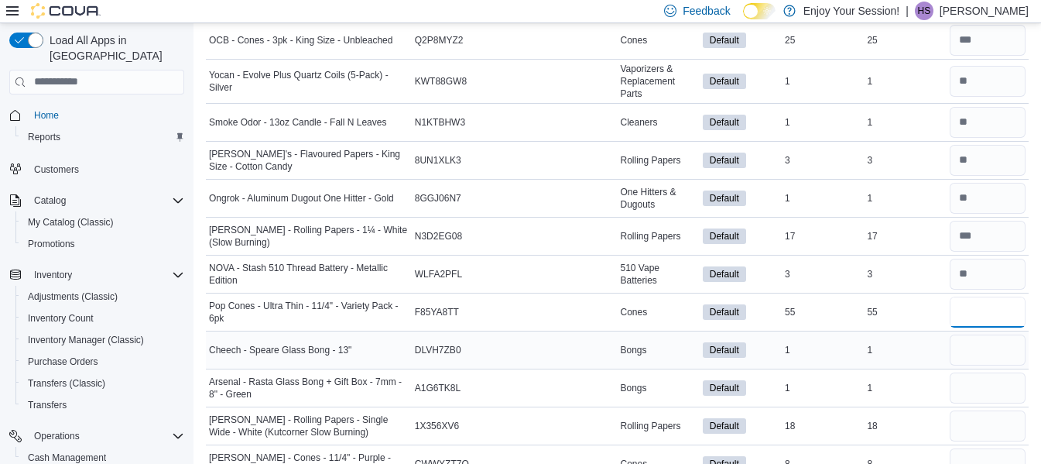
type input "**"
click at [1021, 354] on input "number" at bounding box center [988, 349] width 76 height 31
type input "*"
click at [1010, 390] on input "number" at bounding box center [988, 387] width 76 height 31
click at [1003, 421] on input "number" at bounding box center [988, 425] width 76 height 31
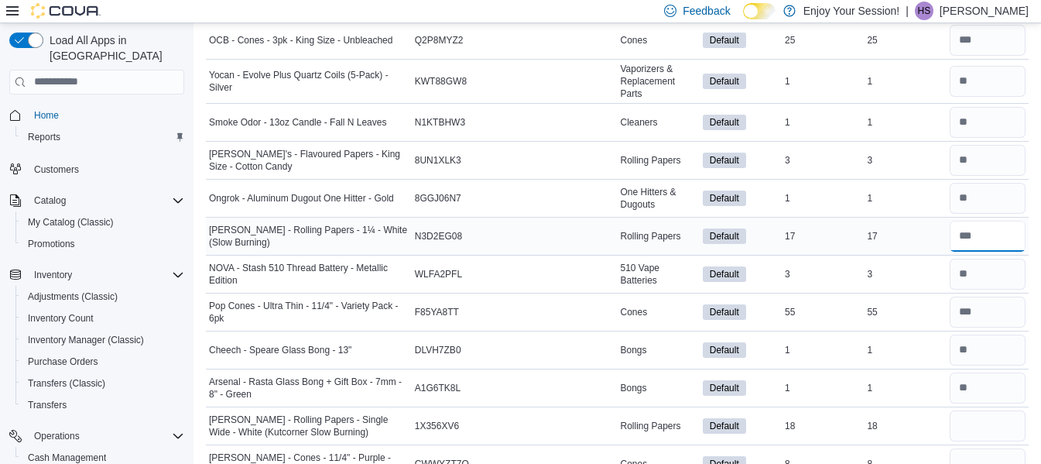
click at [1016, 230] on input "number" at bounding box center [988, 236] width 76 height 31
click at [998, 419] on input "number" at bounding box center [988, 425] width 76 height 31
click at [992, 240] on input "number" at bounding box center [988, 236] width 76 height 31
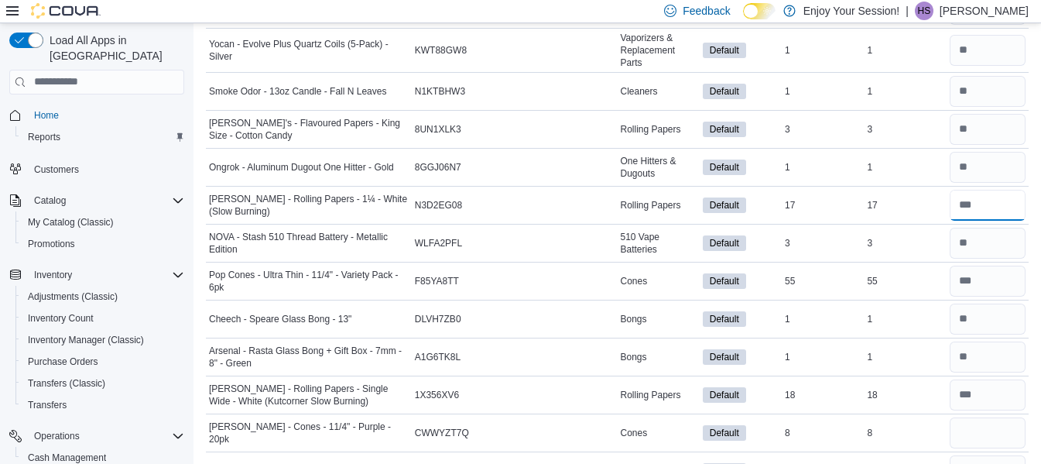
scroll to position [4292, 0]
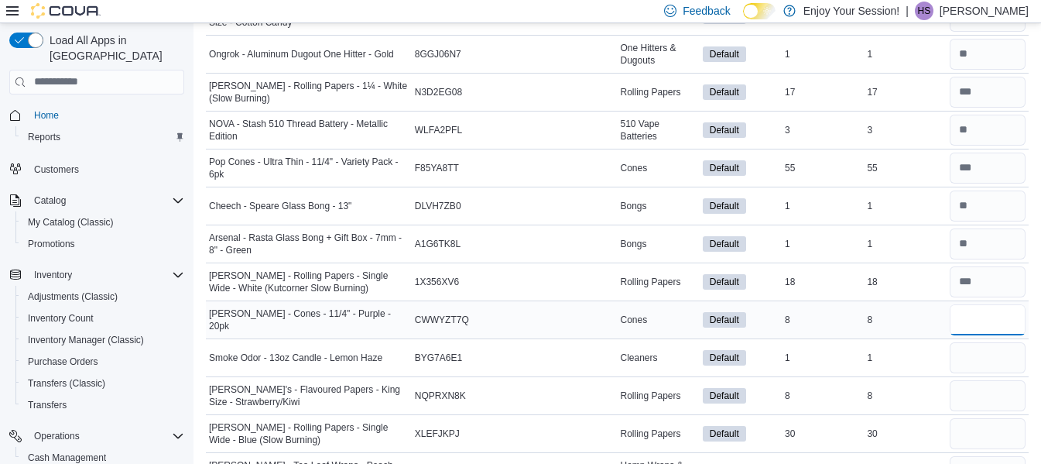
click at [1000, 307] on input "number" at bounding box center [988, 319] width 76 height 31
click at [1011, 360] on input "number" at bounding box center [988, 357] width 76 height 31
click at [1002, 321] on input "number" at bounding box center [988, 319] width 76 height 31
click at [985, 412] on div at bounding box center [988, 395] width 82 height 37
click at [983, 407] on input "number" at bounding box center [988, 395] width 76 height 31
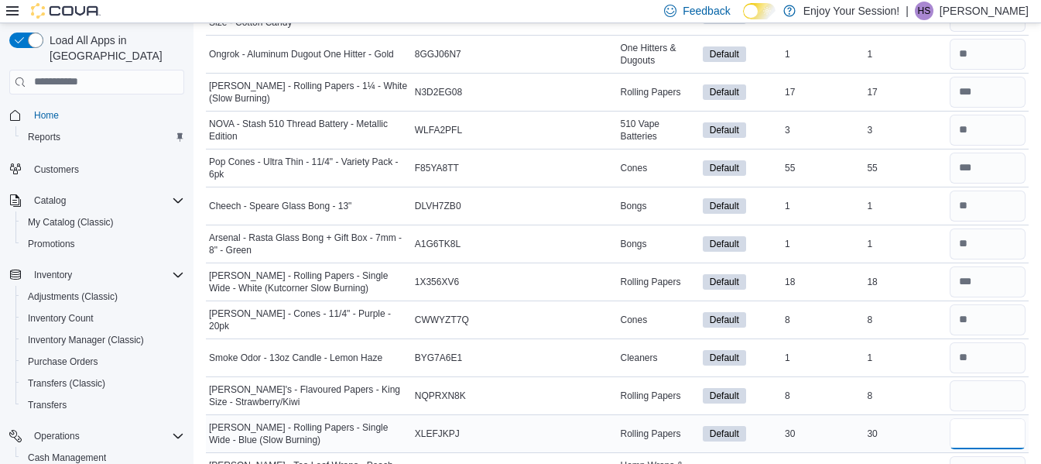
click at [986, 439] on input "number" at bounding box center [988, 433] width 76 height 31
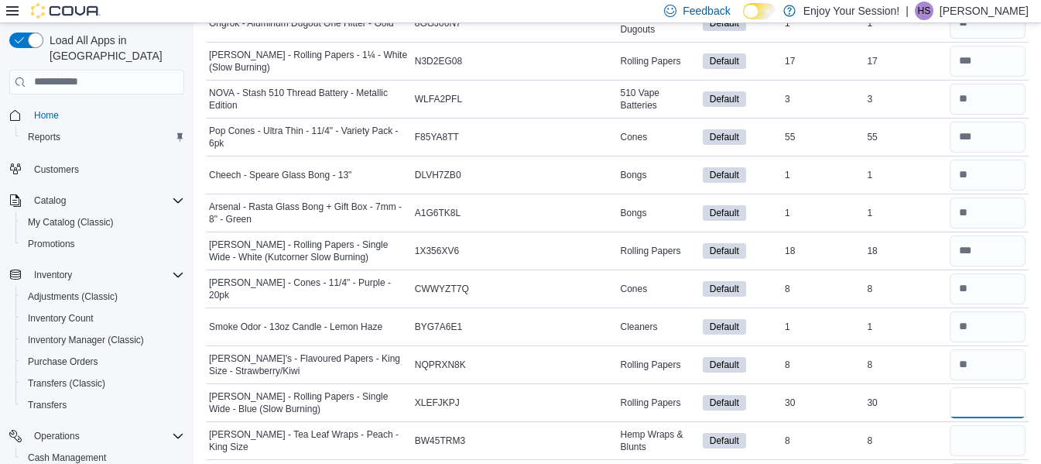
scroll to position [4369, 0]
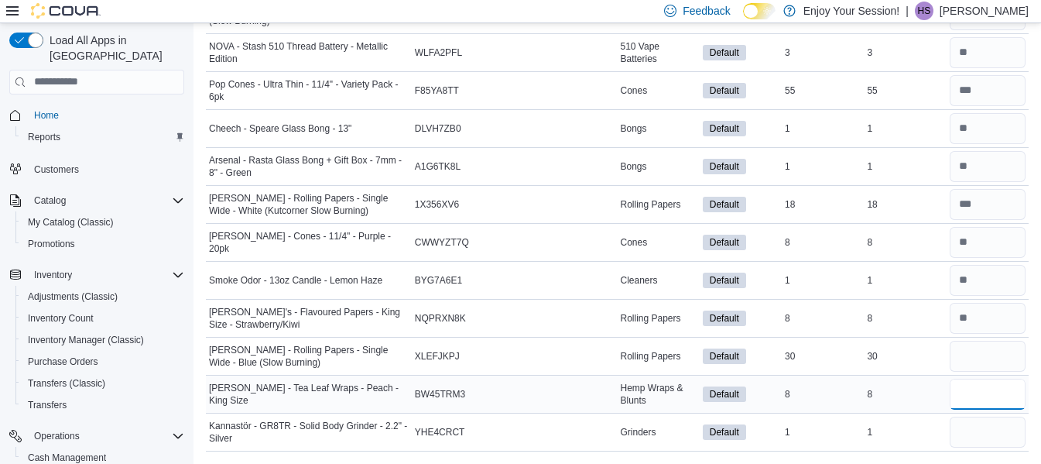
click at [1010, 401] on input "number" at bounding box center [988, 394] width 76 height 31
click at [1017, 437] on input "number" at bounding box center [988, 432] width 76 height 31
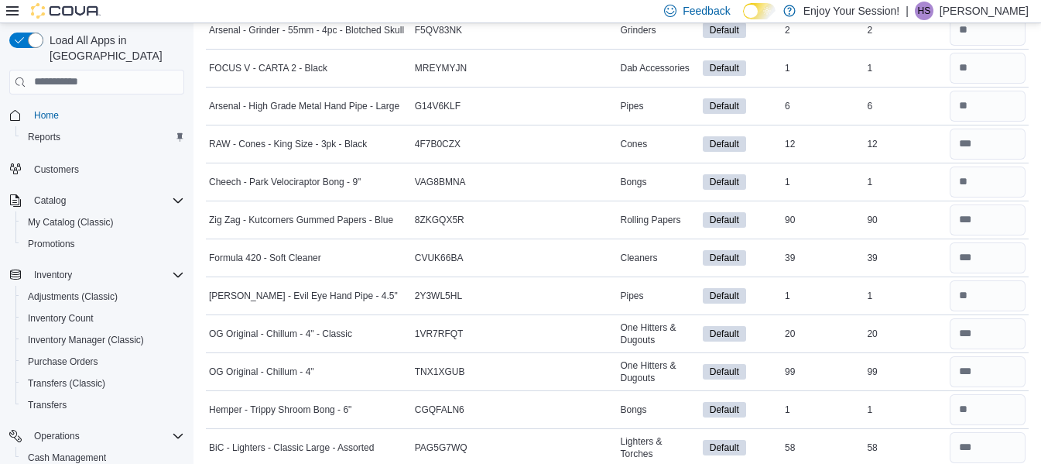
scroll to position [0, 0]
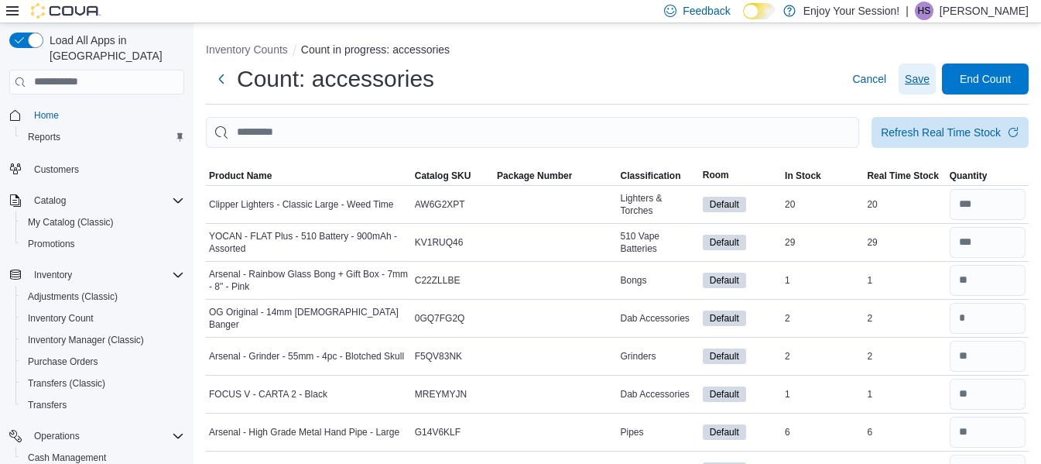
click at [917, 70] on span "Save" at bounding box center [917, 78] width 25 height 31
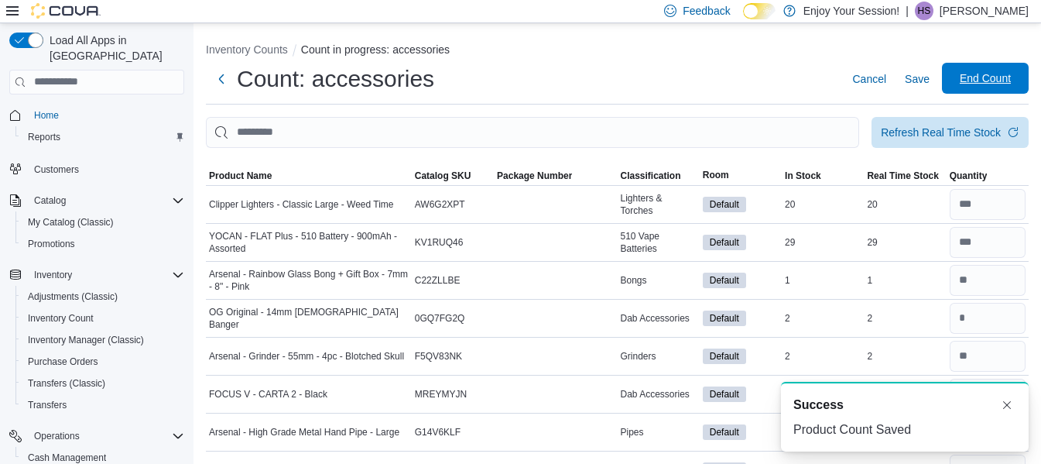
click at [991, 70] on span "End Count" at bounding box center [986, 78] width 68 height 31
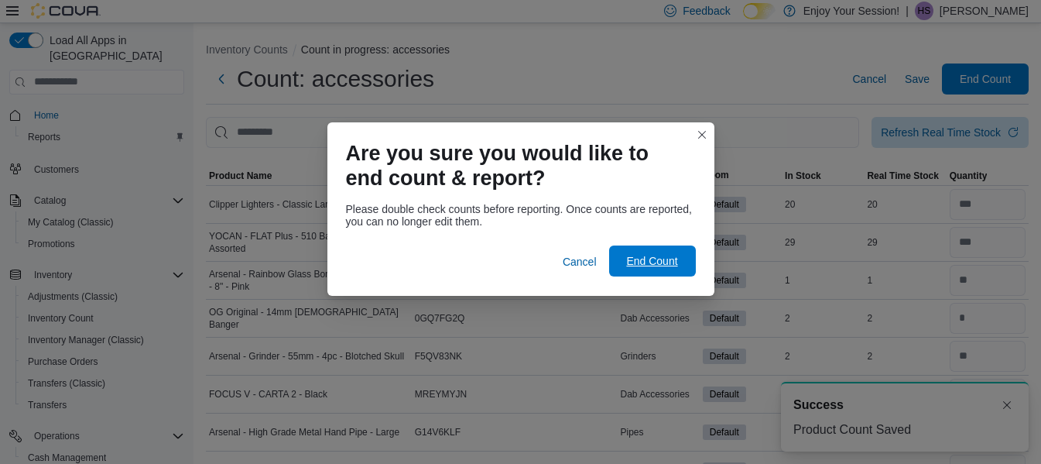
click at [663, 259] on span "End Count" at bounding box center [651, 260] width 51 height 15
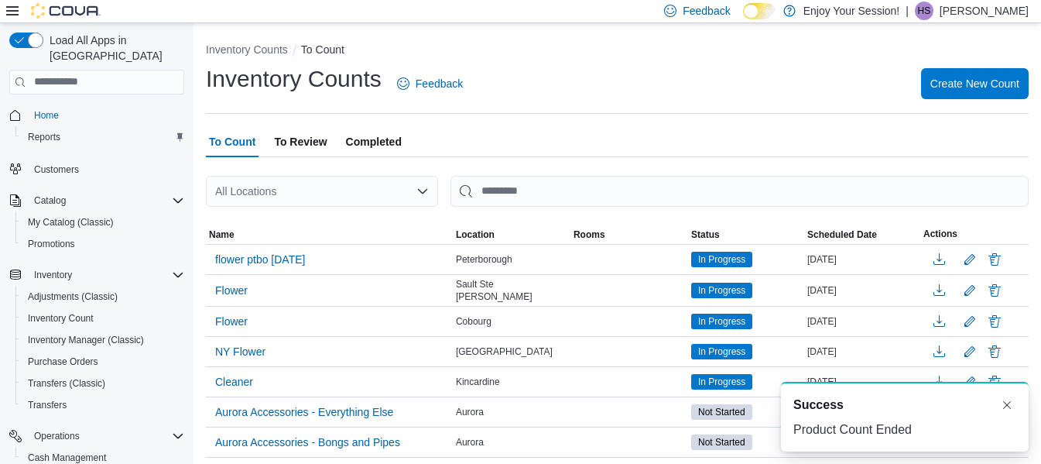
click at [962, 6] on div "| HS [PERSON_NAME]" at bounding box center [967, 11] width 123 height 19
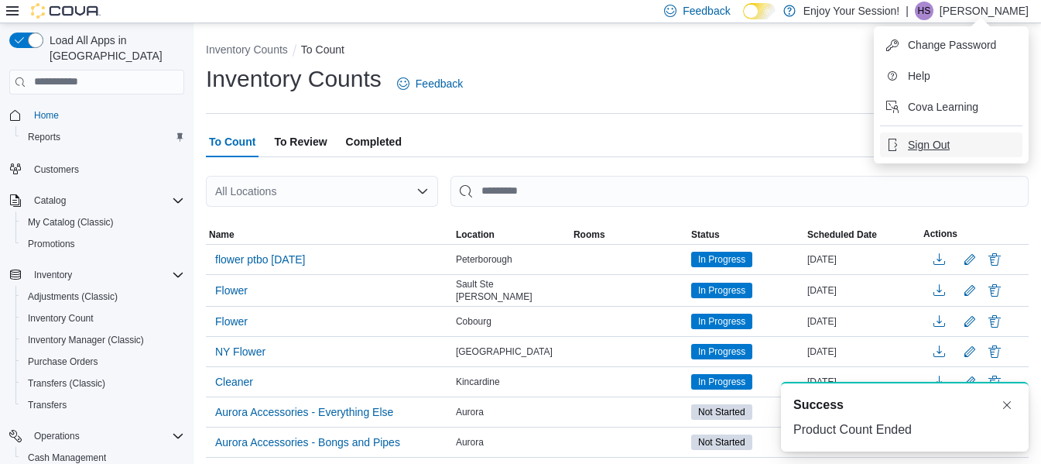
click at [922, 142] on span "Sign Out" at bounding box center [929, 144] width 42 height 15
